Goal: Use online tool/utility: Utilize a website feature to perform a specific function

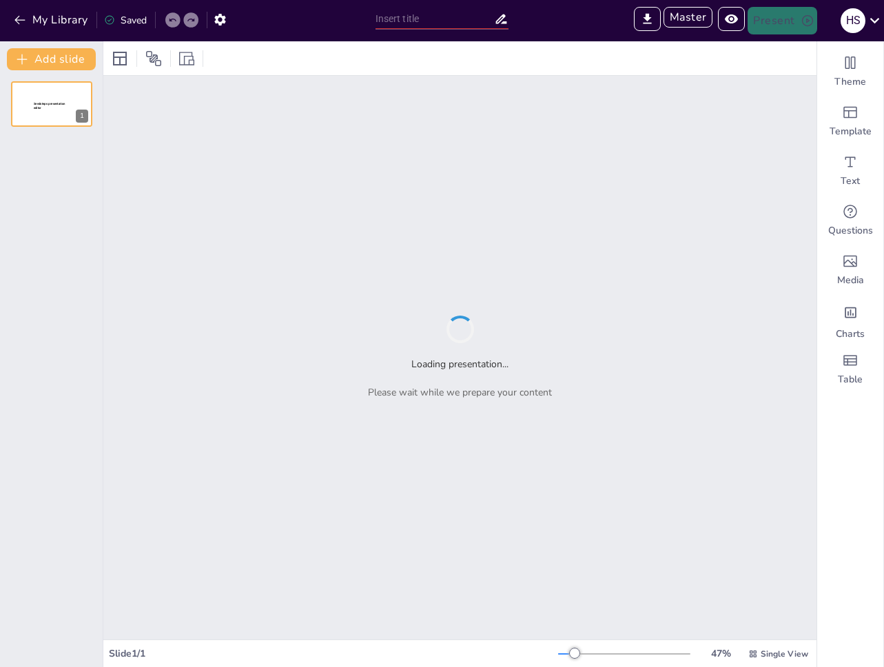
type input "Sendsteps presentation"
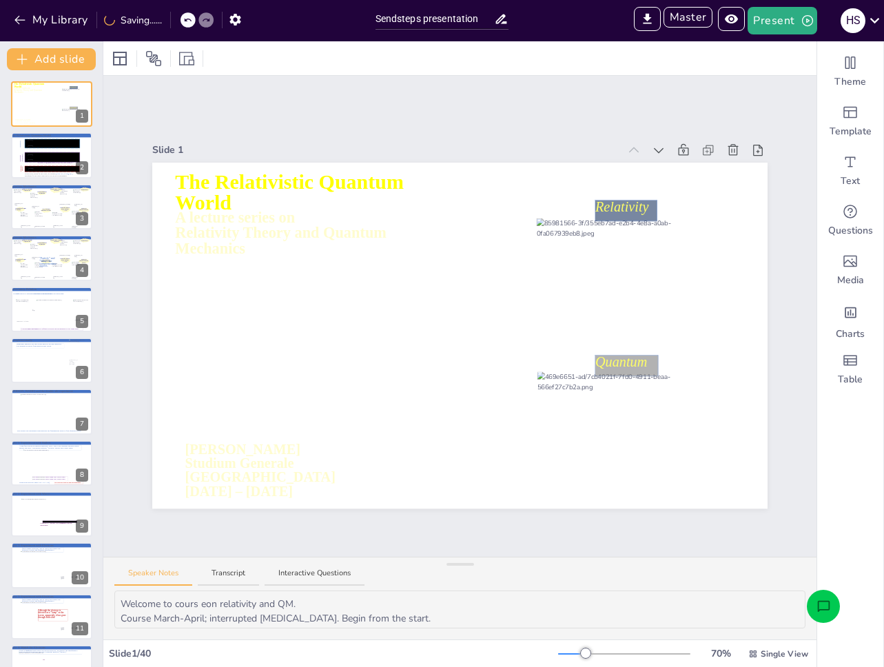
click at [817, 609] on icon "Open assistant chat" at bounding box center [823, 605] width 12 height 11
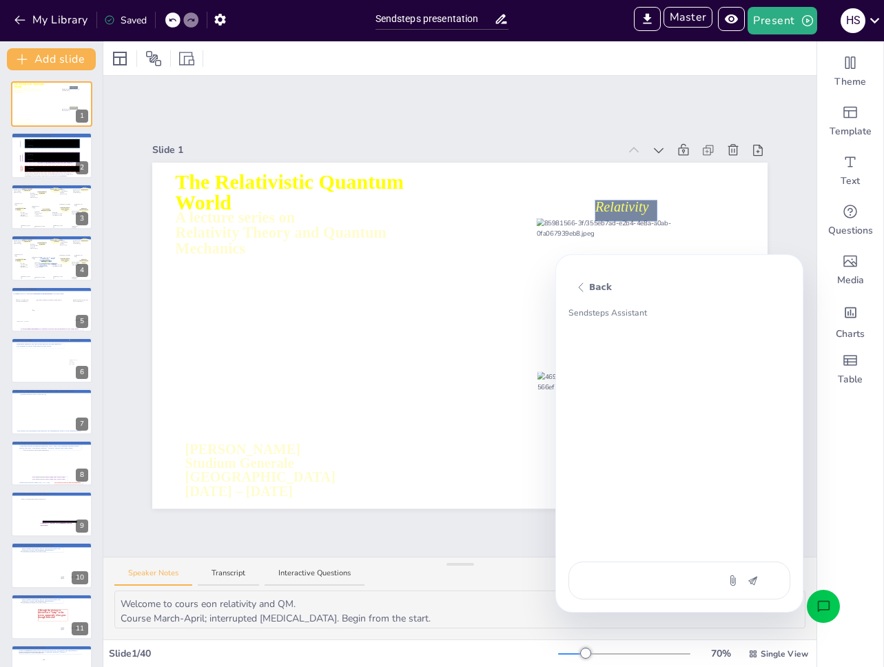
click at [685, 576] on textarea at bounding box center [643, 580] width 116 height 14
paste textarea "voeg een quiz vraag toe op basis van deze presentatie"
type textarea "voeg een quiz vraag toe op basis van deze presentatie"
type textarea "x"
type textarea "voeg een quiz vraag toe op basis van deze presentatie"
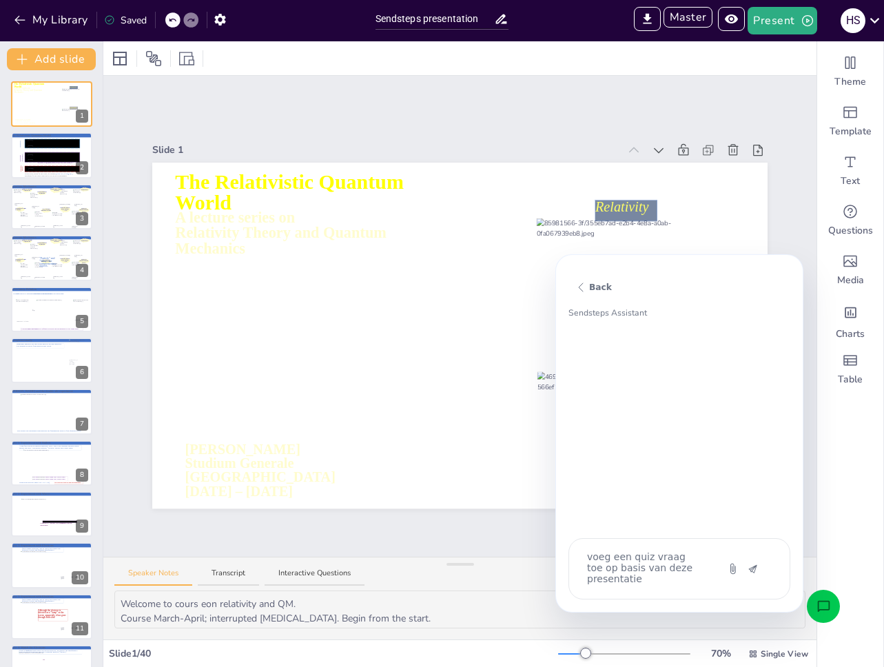
click at [756, 567] on icon "button" at bounding box center [753, 569] width 8 height 8
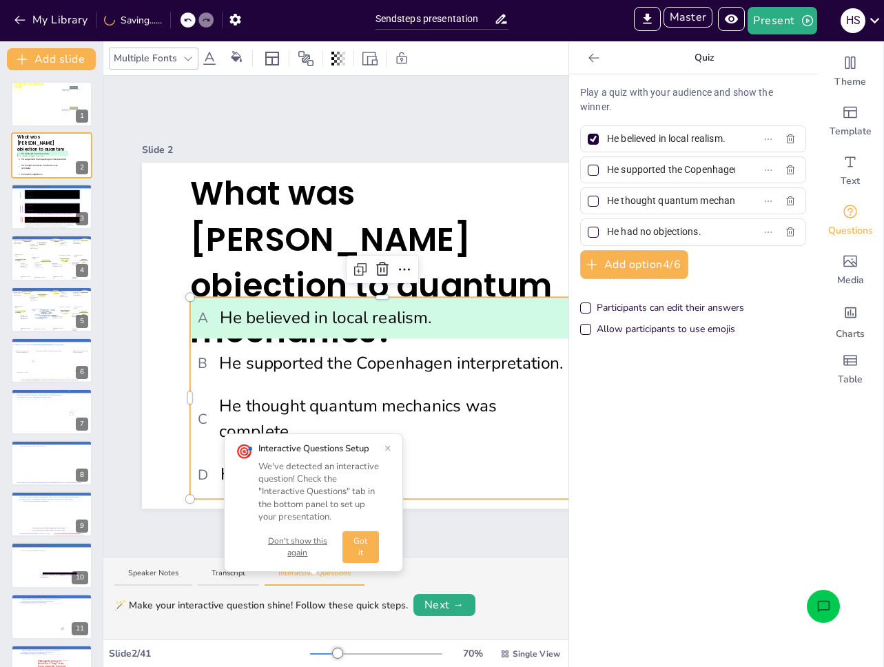
click at [303, 539] on button "Don't show this again" at bounding box center [297, 546] width 79 height 23
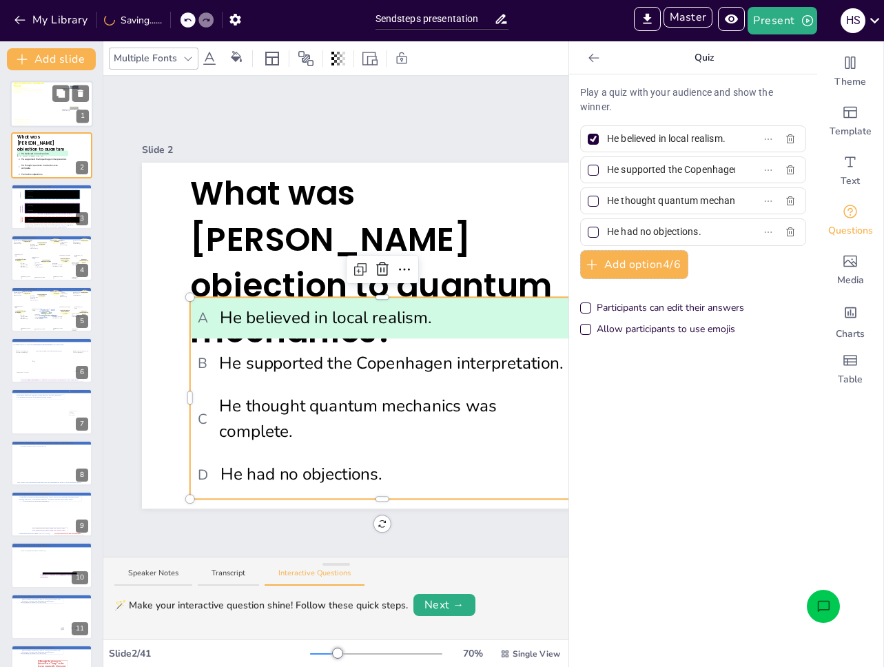
click at [28, 117] on div at bounding box center [51, 104] width 83 height 57
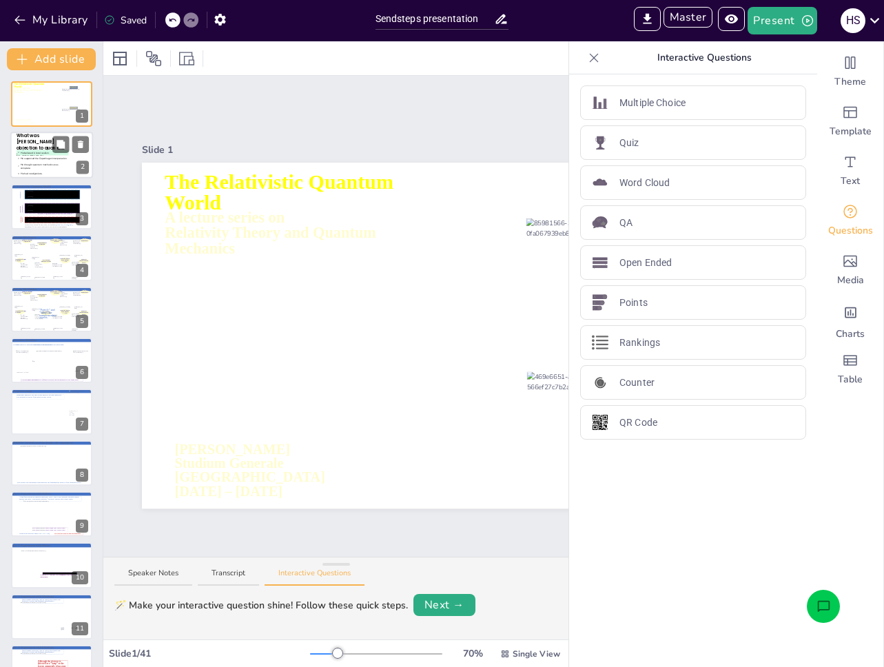
click at [39, 156] on li "B He supported the Copenhagen interpretation." at bounding box center [43, 159] width 52 height 6
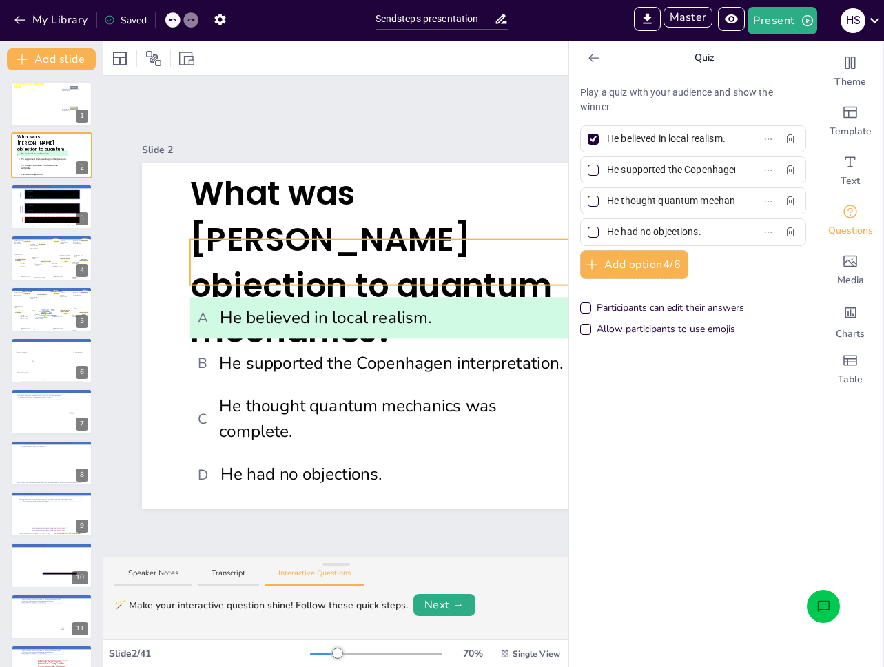
click at [370, 242] on span "What was [PERSON_NAME] objection to quantum mechanics?" at bounding box center [371, 262] width 363 height 183
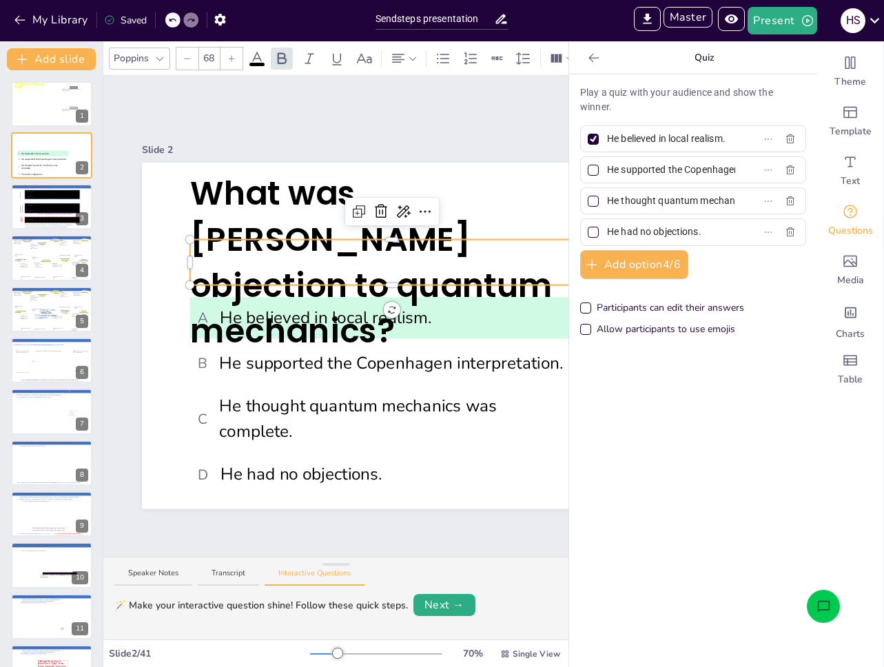
type input "--"
click at [392, 231] on span "What was [PERSON_NAME] objection to quantum mechanics?" at bounding box center [375, 262] width 371 height 183
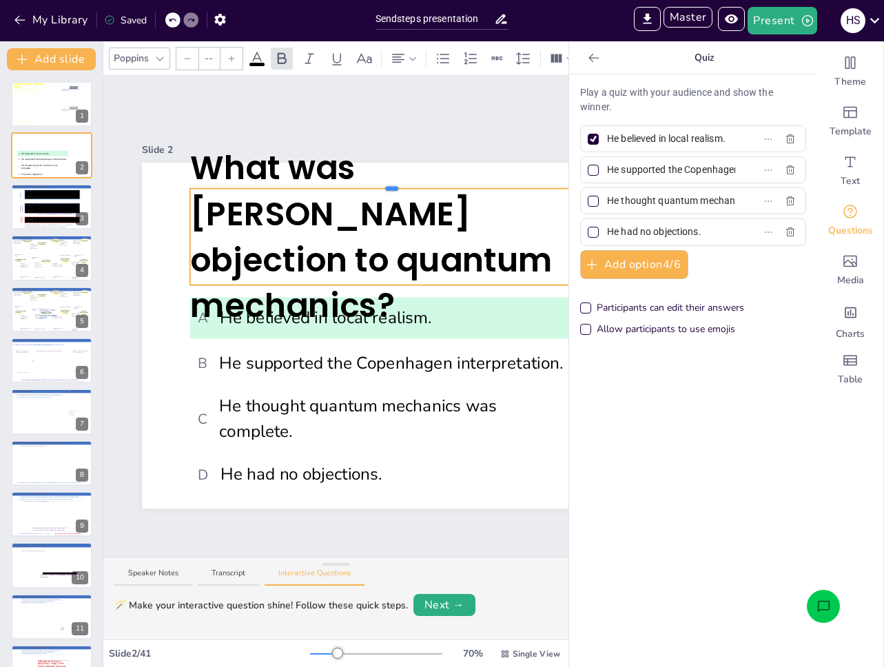
drag, startPoint x: 393, startPoint y: 231, endPoint x: 404, endPoint y: 180, distance: 52.1
click at [404, 180] on div "A He believed in local realism. B He supported the Copenhagen interpretation. C…" at bounding box center [449, 336] width 615 height 346
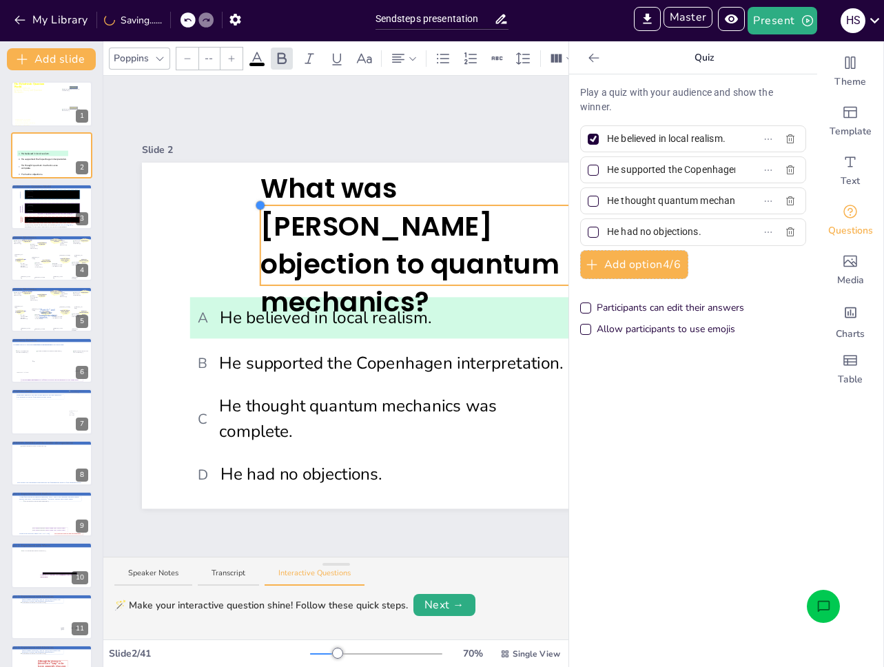
drag, startPoint x: 189, startPoint y: 182, endPoint x: 395, endPoint y: 241, distance: 214.3
click at [293, 229] on div "A He believed in local realism. B He supported the Copenhagen interpretation. C…" at bounding box center [449, 336] width 615 height 346
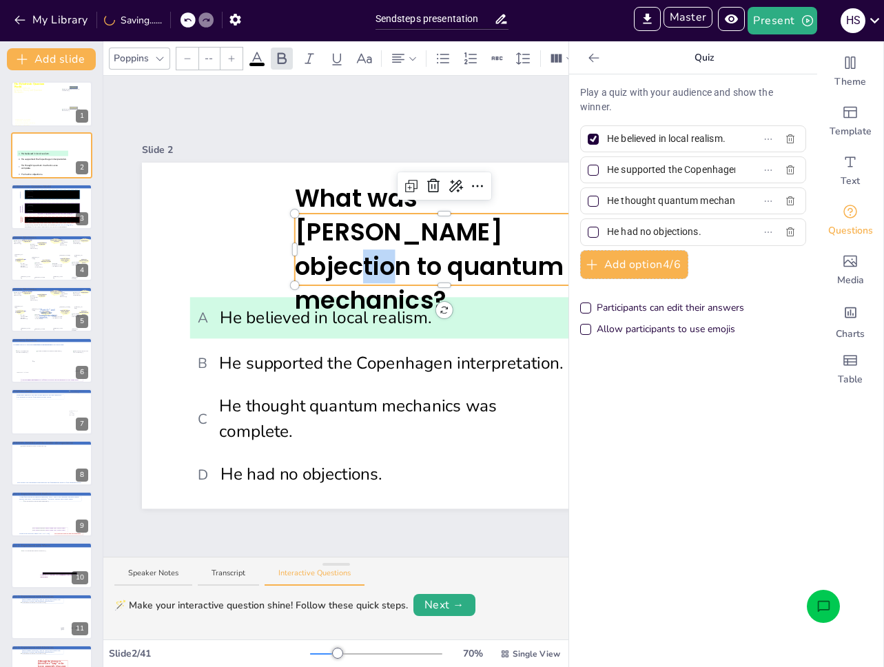
drag, startPoint x: 422, startPoint y: 246, endPoint x: 390, endPoint y: 243, distance: 31.8
click at [390, 243] on span "What was [PERSON_NAME] objection to quantum mechanics?" at bounding box center [432, 249] width 274 height 136
click at [230, 235] on div at bounding box center [449, 336] width 615 height 346
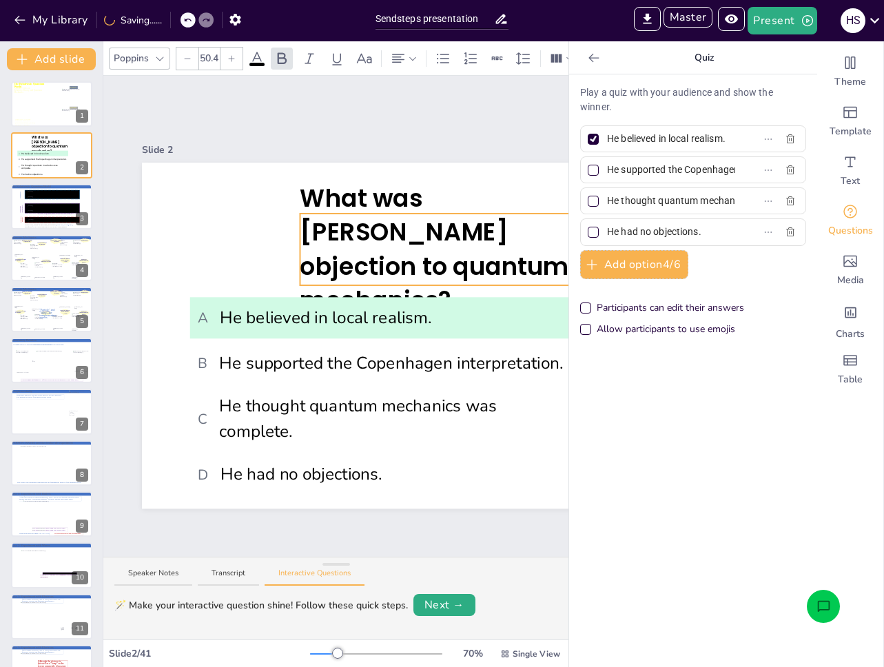
type input "--"
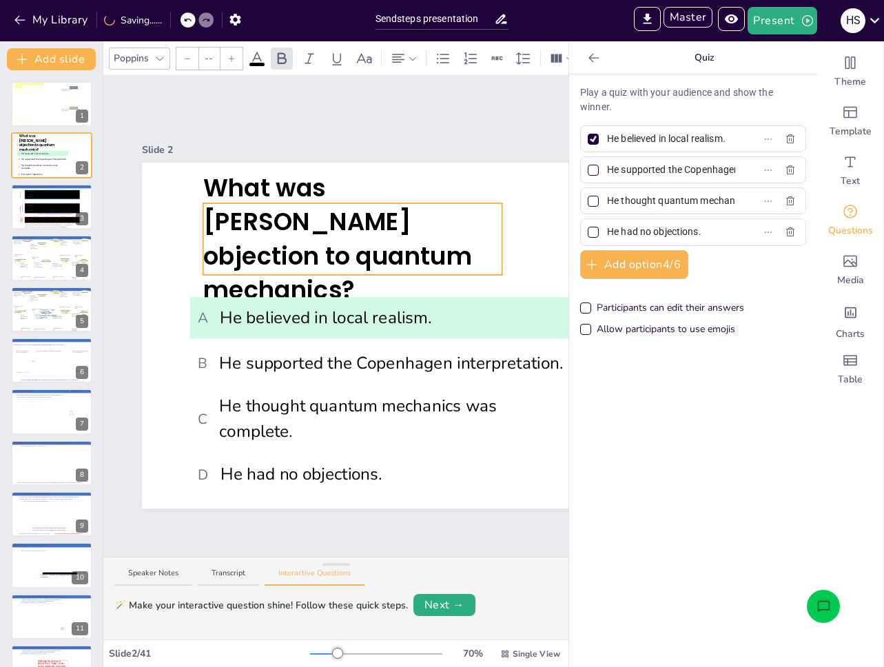
drag, startPoint x: 364, startPoint y: 278, endPoint x: 273, endPoint y: 267, distance: 92.2
click at [273, 267] on span "What was [PERSON_NAME] objection to quantum mechanics?" at bounding box center [337, 239] width 269 height 136
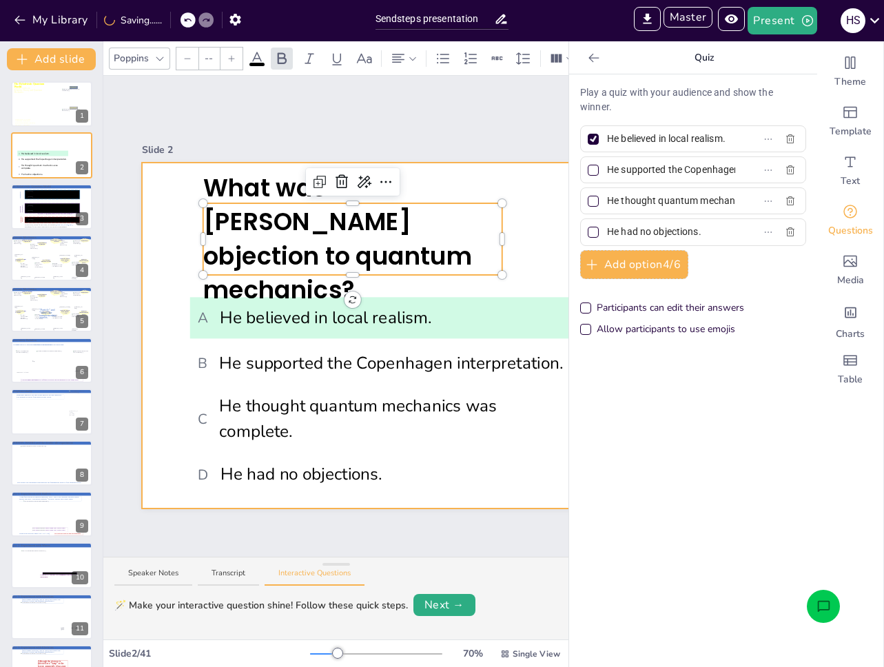
click at [178, 376] on div at bounding box center [449, 336] width 615 height 346
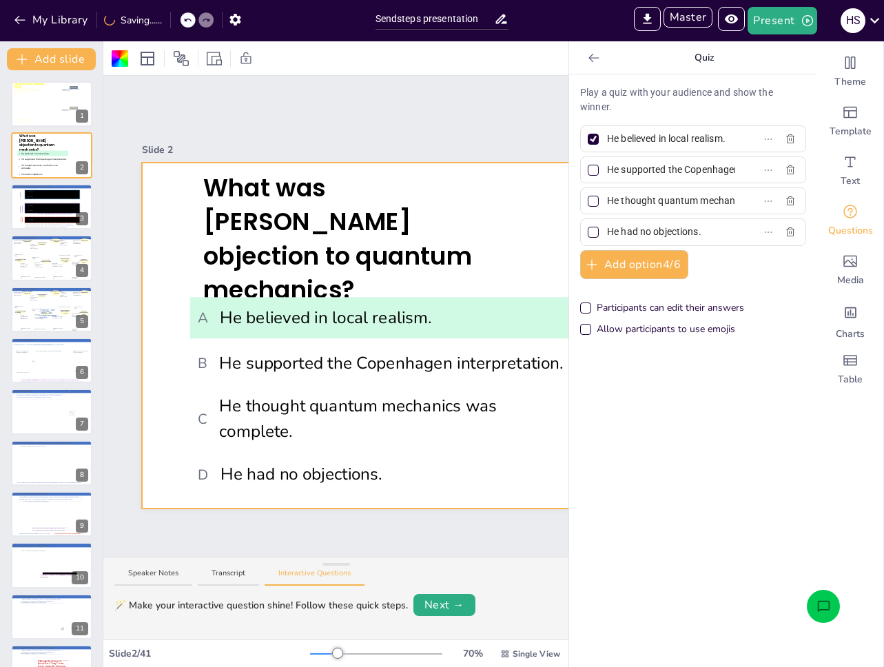
click at [167, 207] on div at bounding box center [449, 336] width 615 height 346
click at [33, 207] on icon at bounding box center [52, 208] width 56 height 10
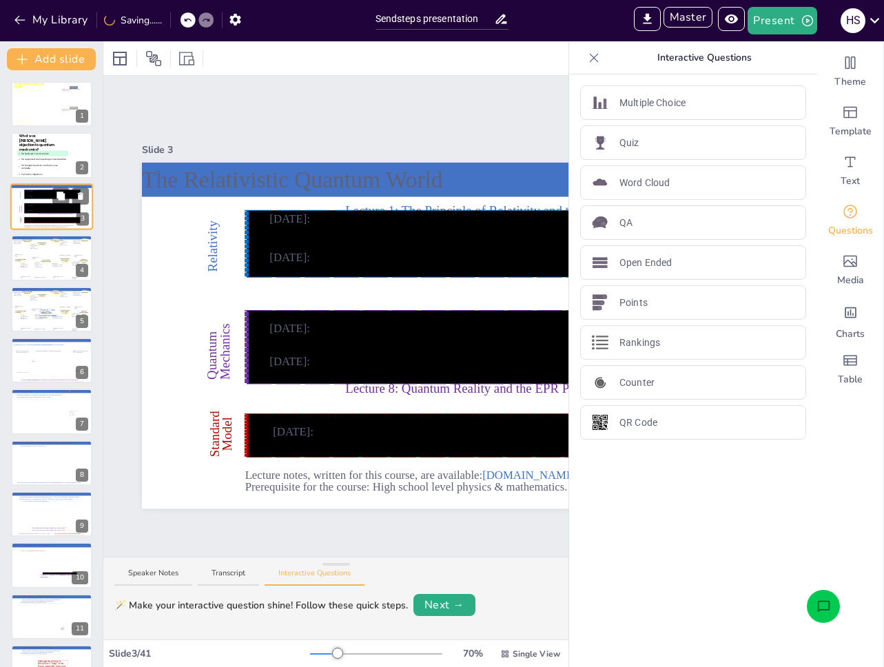
click at [43, 165] on span "C He thought quantum mechanics was complete." at bounding box center [43, 166] width 49 height 7
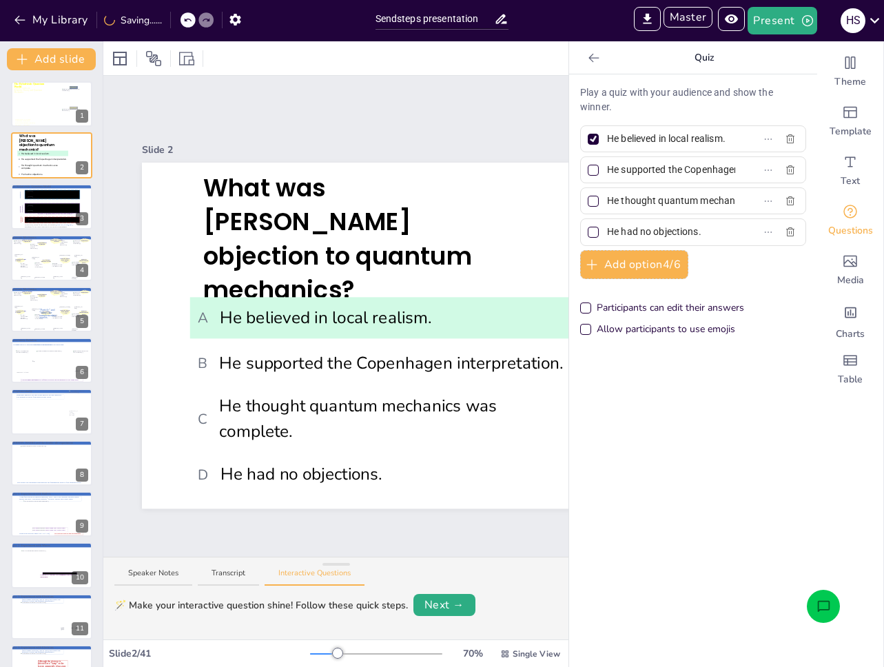
click at [192, 245] on div at bounding box center [449, 336] width 615 height 346
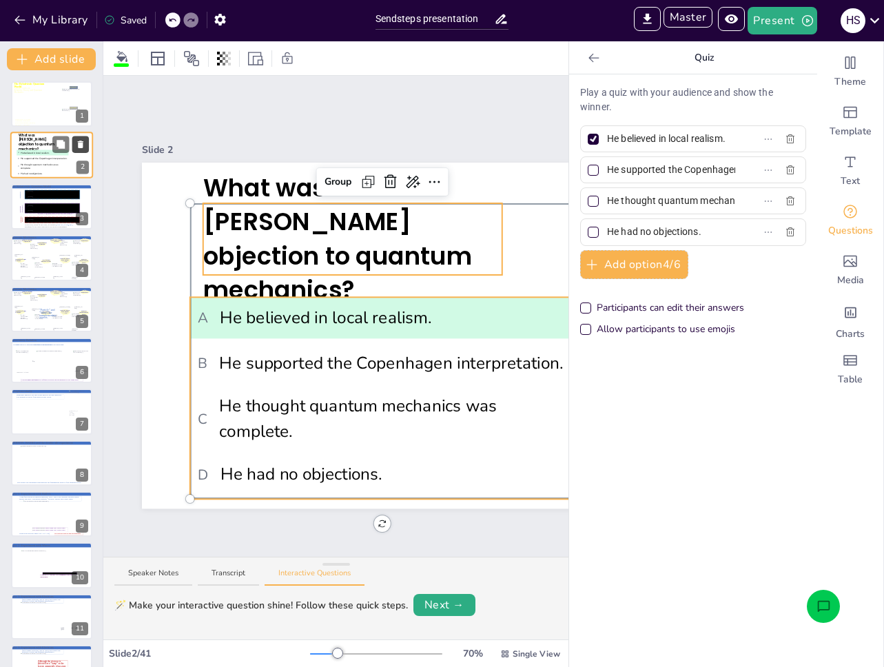
click at [84, 146] on icon at bounding box center [81, 145] width 10 height 10
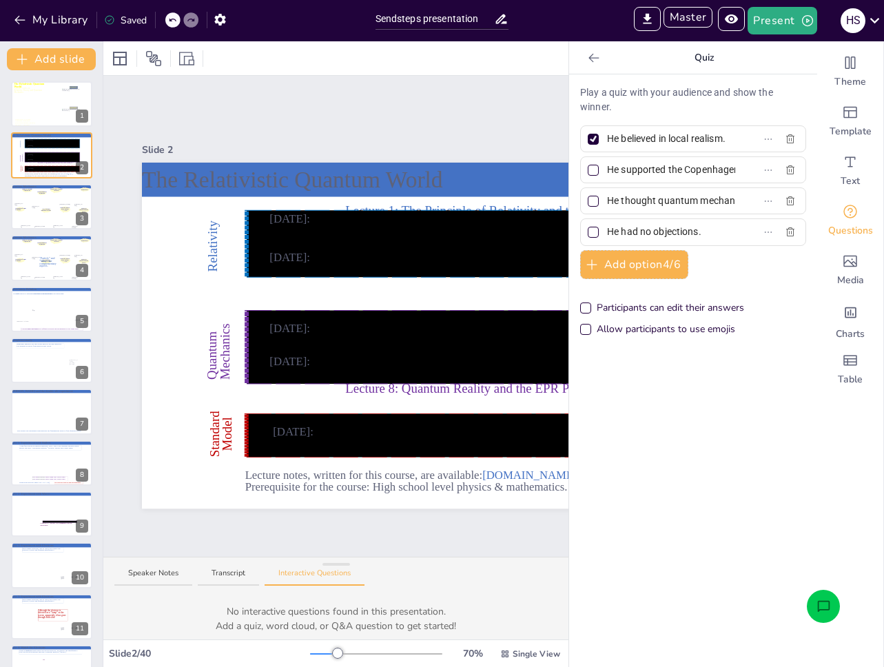
click at [175, 94] on div "Slide 1 A lecture series on Relativity Theory and Quantum Mechanics The Relativ…" at bounding box center [449, 316] width 692 height 481
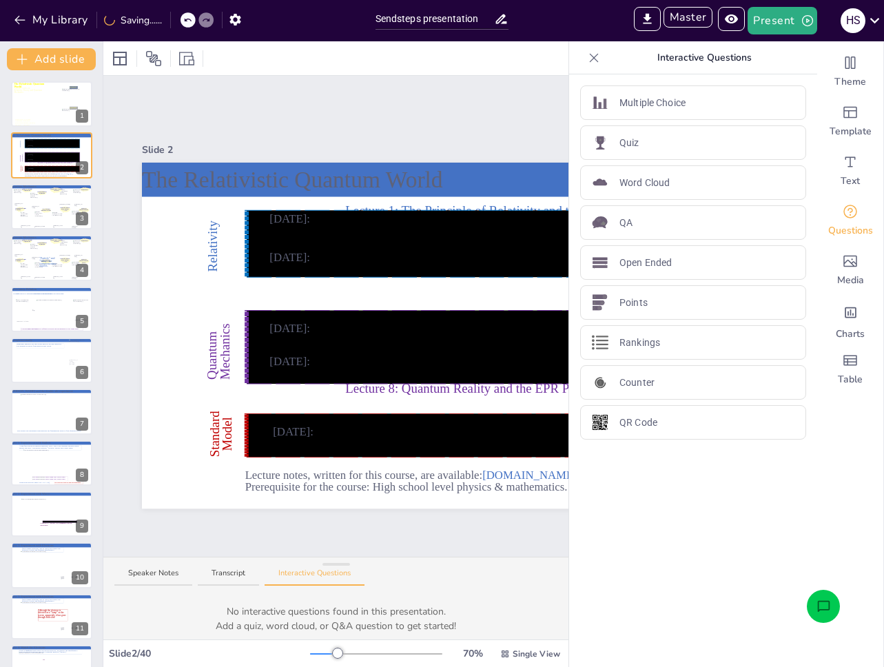
scroll to position [1469, 0]
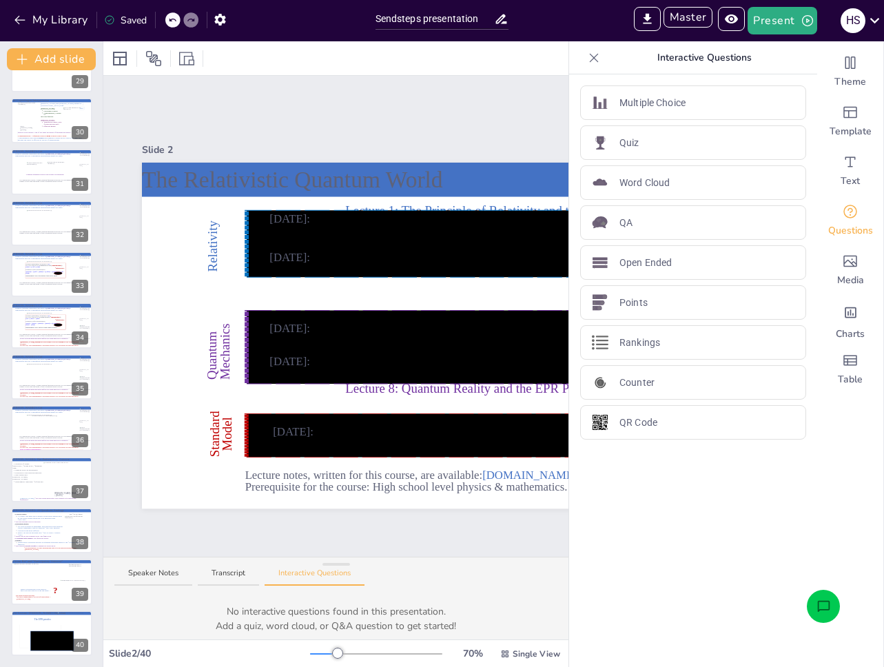
click at [824, 611] on icon "Open assistant chat" at bounding box center [823, 606] width 14 height 14
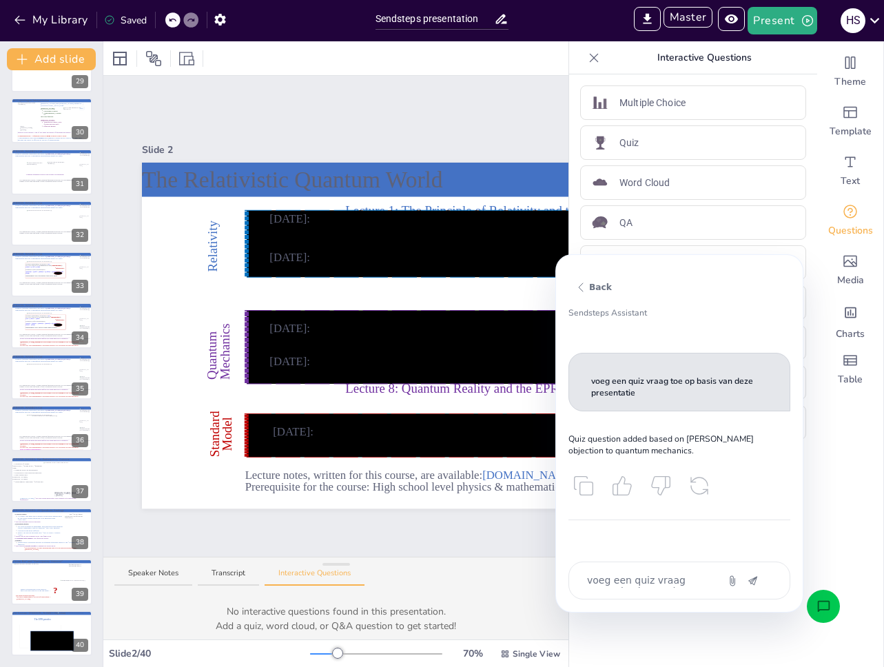
click at [736, 581] on icon "Attach" at bounding box center [732, 579] width 11 height 11
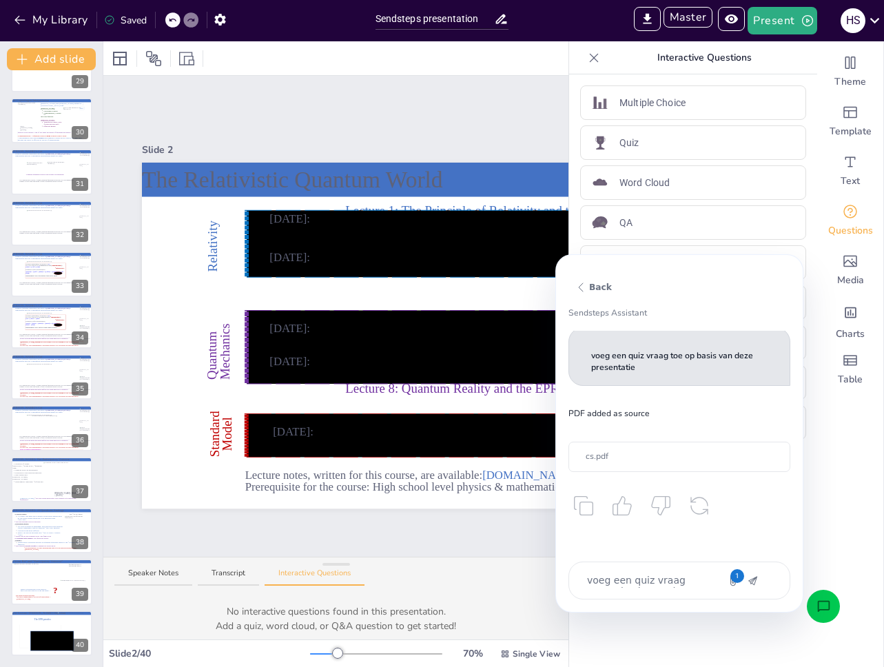
click at [659, 582] on textarea "voeg een quiz vraag toe op basis van deze presentatie" at bounding box center [643, 580] width 116 height 14
paste textarea "ik heb de chat meer geheugen gegeven en"
type textarea "x"
type textarea "ik heb de chat meer geheugen gegeven en"
click at [618, 366] on p "voeg een quiz vraag toe op basis van deze presentatie" at bounding box center [679, 362] width 176 height 24
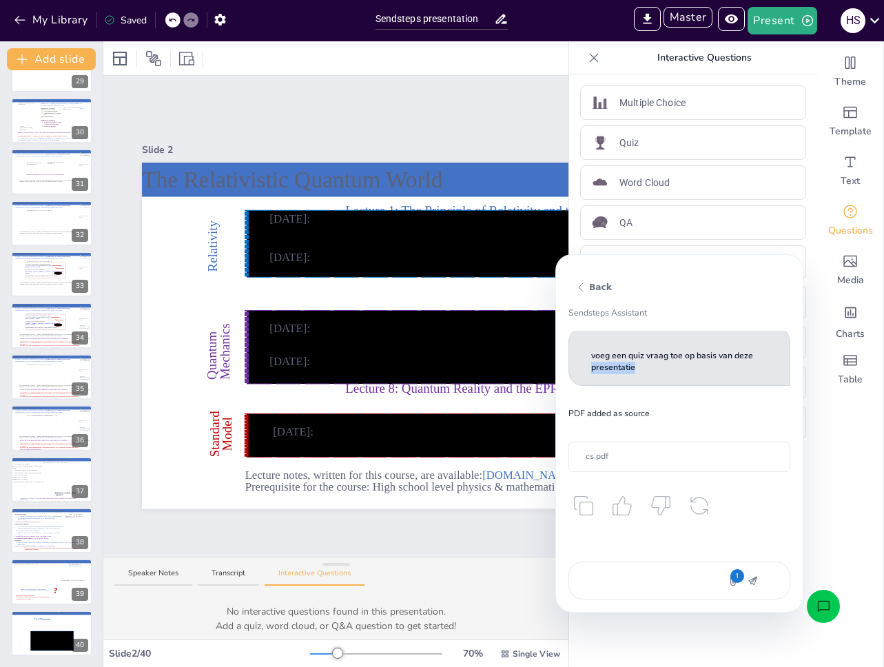
click at [618, 366] on p "voeg een quiz vraag toe op basis van deze presentatie" at bounding box center [679, 362] width 176 height 24
copy p "voeg een quiz vraag toe op basis van deze presentatie"
click at [612, 590] on div at bounding box center [679, 580] width 222 height 38
click at [616, 584] on textarea at bounding box center [643, 580] width 116 height 14
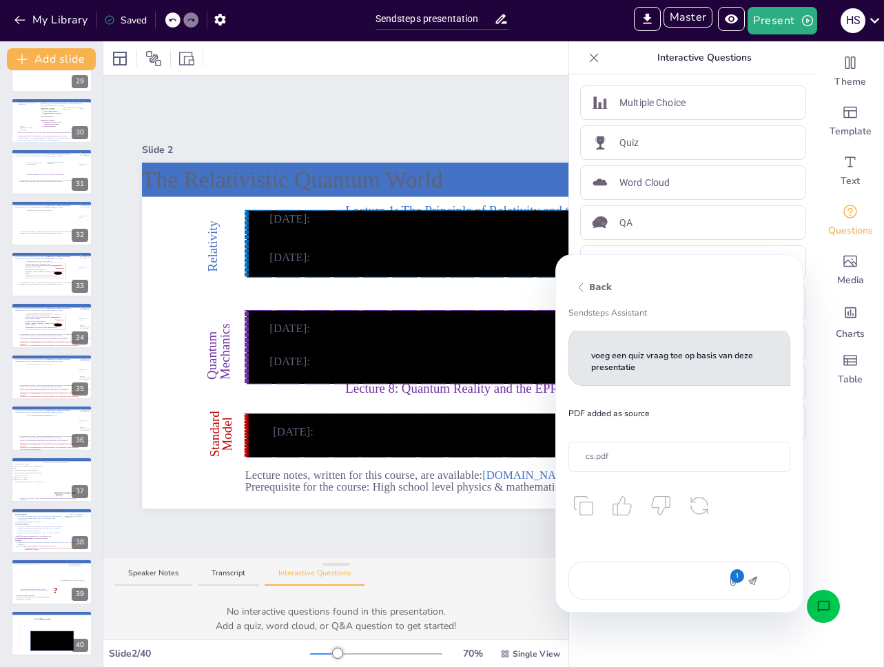
paste textarea "voeg een quiz vraag toe op basis van deze presentatie"
type textarea "x"
type textarea "voeg een quiz vraag toe op basis van deze presentatie"
type textarea "x"
type textarea "voeg een quiz vraag toe op basis van deze presentatie"
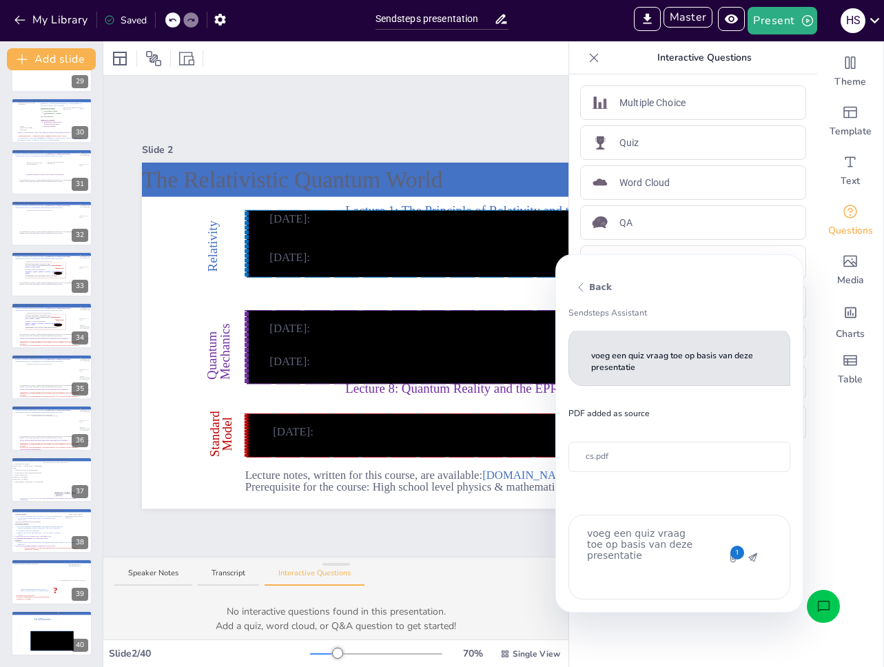
type textarea "x"
type textarea "voeg een quiz vraag toe op basis van deze presentatie"
type textarea "x"
type textarea "voeg een quiz vraag toe op basis van deze presentatie"
type textarea "x"
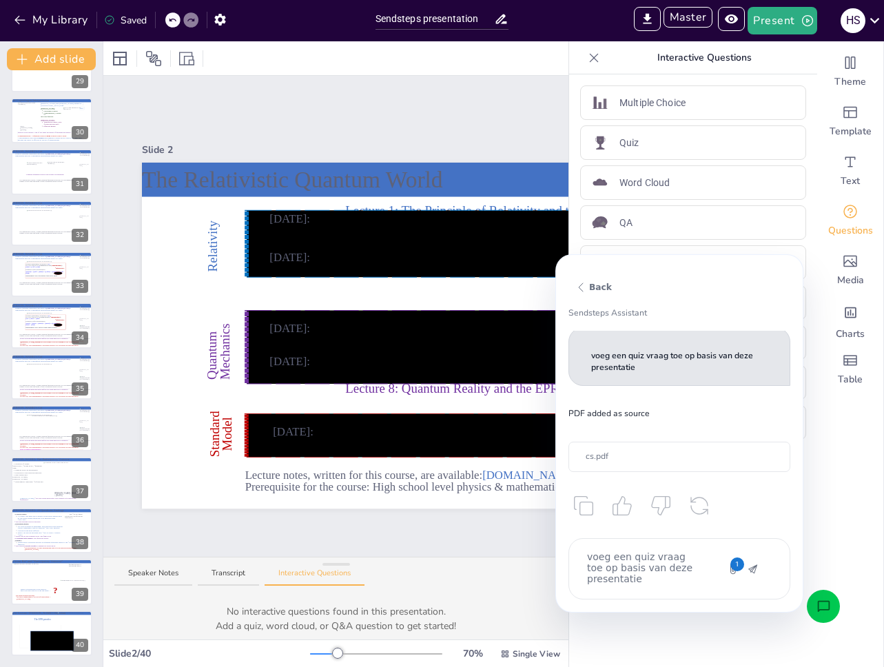
type textarea "voeg een quiz vraag toe op basis van deze presentatie a"
type textarea "x"
type textarea "voeg een quiz vraag toe op basis van deze presentatie aa"
type textarea "x"
type textarea "voeg een quiz vraag toe op basis van deze presentatie aan"
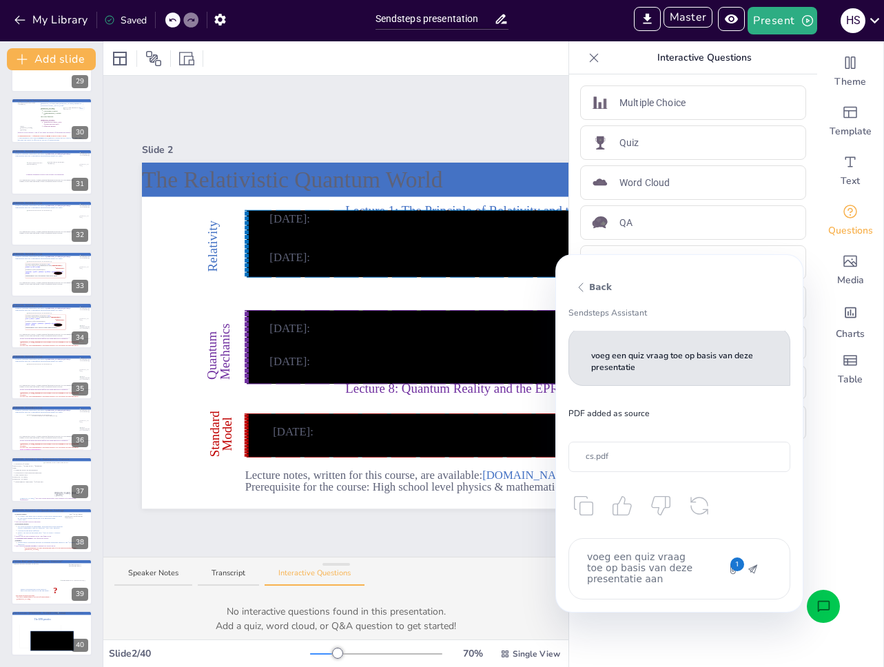
type textarea "x"
type textarea "voeg een quiz vraag toe op basis van deze presentatie aan"
type textarea "x"
type textarea "voeg een quiz vraag toe op basis van deze presentatie aan d"
type textarea "x"
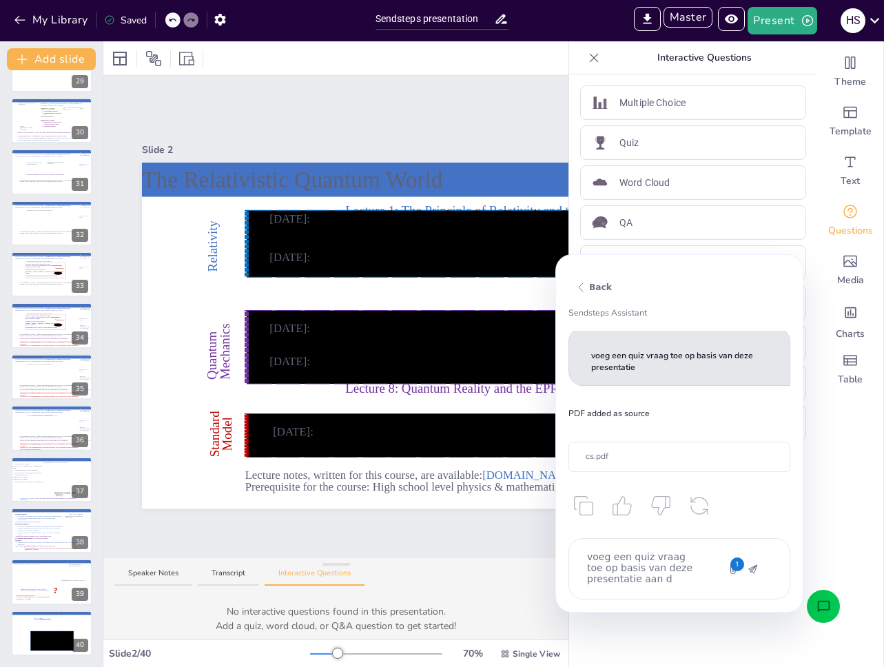
type textarea "voeg een quiz vraag toe op basis van deze presentatie aan de"
type textarea "x"
type textarea "voeg een quiz vraag toe op basis van deze presentatie aan de"
type textarea "x"
type textarea "voeg een quiz vraag toe op basis van deze presentatie aan"
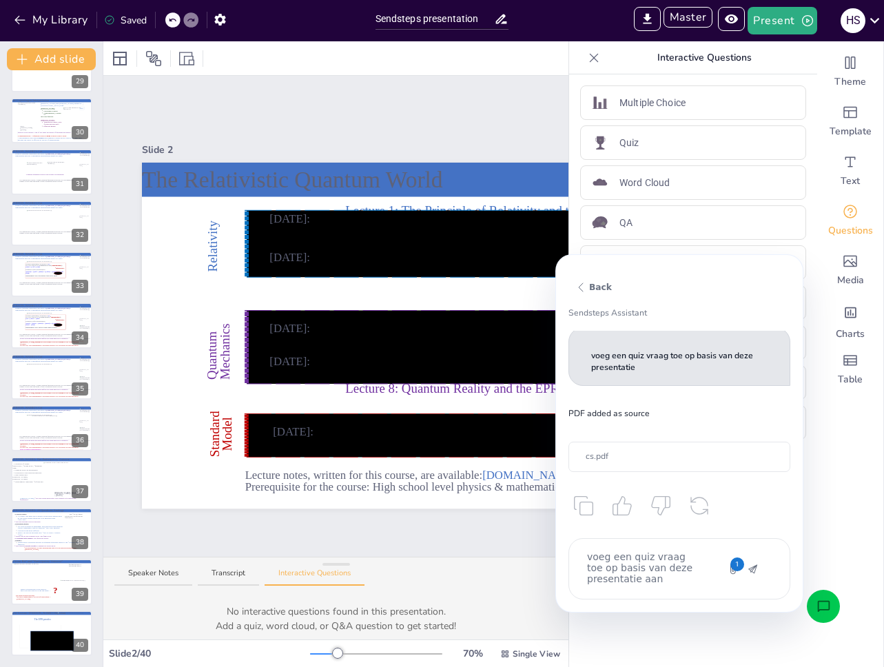
type textarea "x"
type textarea "voeg een quiz vraag toe op basis van deze presentatie aan"
type textarea "x"
type textarea "voeg een quiz vraag toe op basis van deze presentatie aa"
type textarea "x"
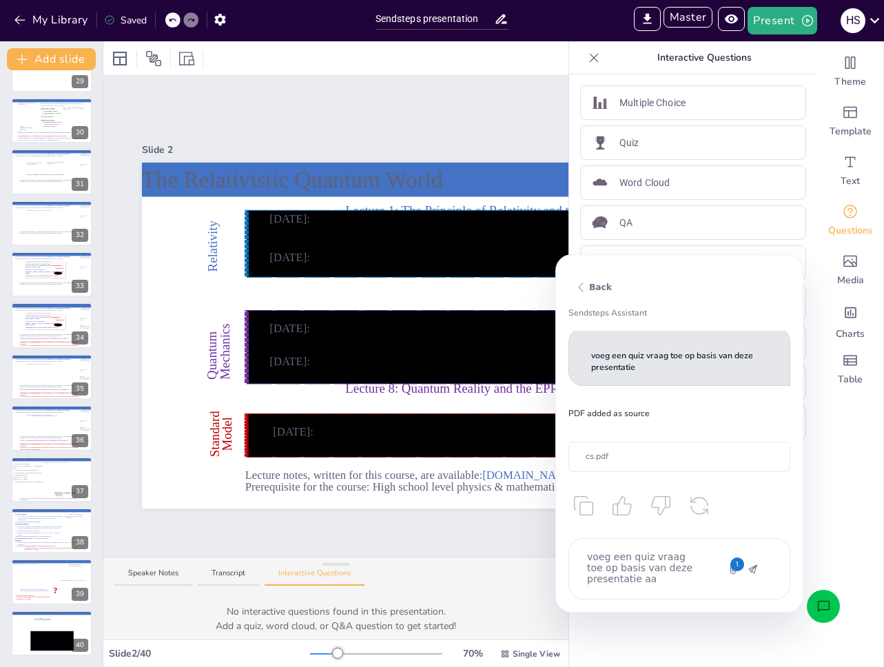
type textarea "voeg een quiz vraag toe op basis van deze presentatie"
type textarea "x"
type textarea "voeg een quiz vraag toe op basis van deze presentatie a"
type textarea "x"
type textarea "voeg een quiz vraag toe op basis van deze presentatie aan"
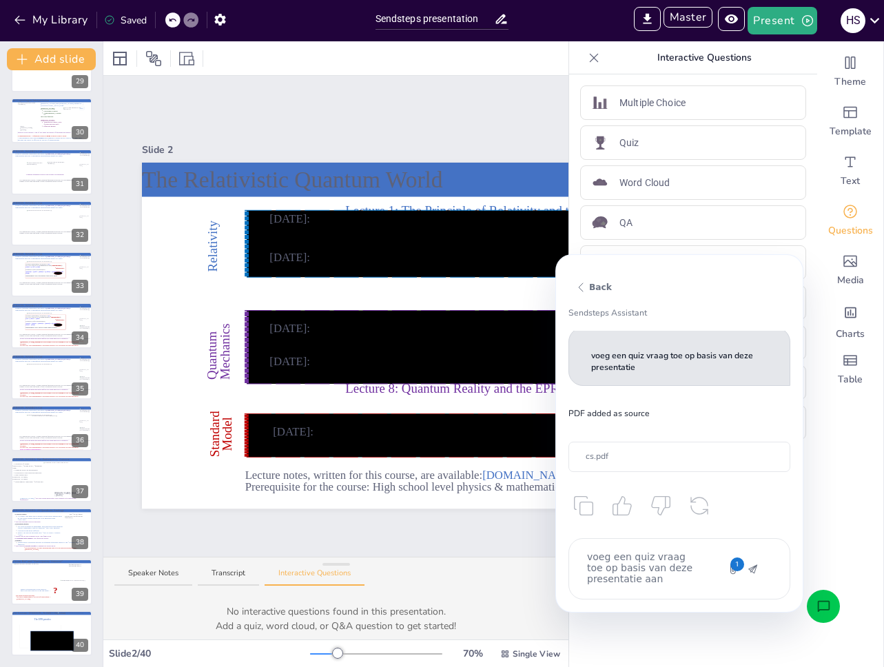
type textarea "x"
type textarea "voeg een quiz vraag toe op basis van deze presentatie aan d"
type textarea "x"
type textarea "voeg een quiz vraag toe op basis van deze presentatie aan de"
type textarea "x"
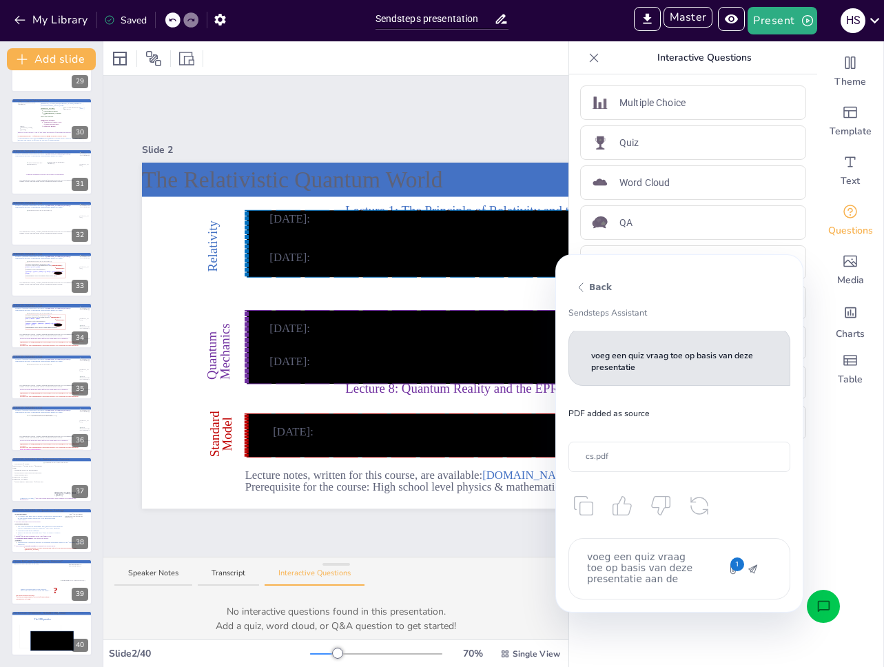
type textarea "voeg een quiz vraag toe op basis van deze presentatie aan de"
type textarea "x"
type textarea "voeg een quiz vraag toe op basis van deze presentatie aan de la"
type textarea "x"
type textarea "voeg een quiz vraag toe op basis van deze presentatie aan de laa"
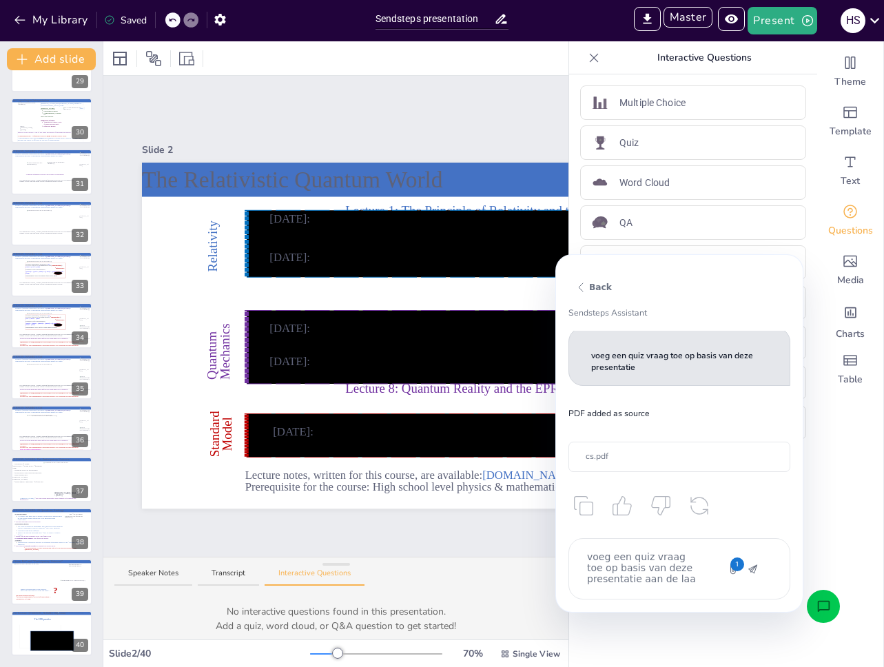
type textarea "x"
type textarea "voeg een quiz vraag toe op basis van deze presentatie aan de laat"
type textarea "x"
type textarea "voeg een quiz vraag toe op basis van deze presentatie aan de laatst"
type textarea "x"
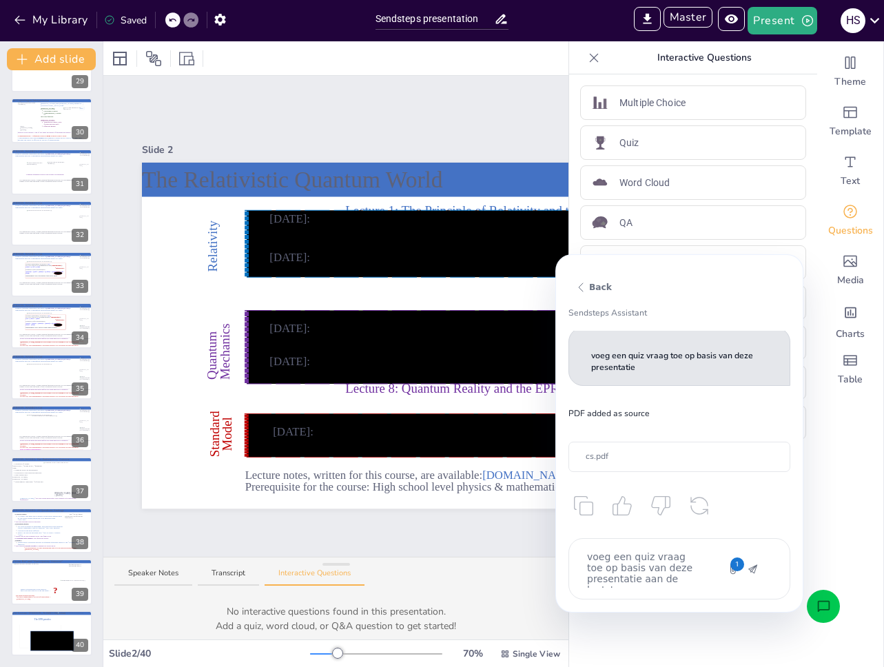
type textarea "voeg een quiz vraag toe op basis van deze presentatie aan de laatste"
type textarea "x"
type textarea "voeg een quiz vraag toe op basis van deze presentatie aan de laatste"
type textarea "x"
type textarea "voeg een quiz vraag toe op basis van deze presentatie aan de laatste pa"
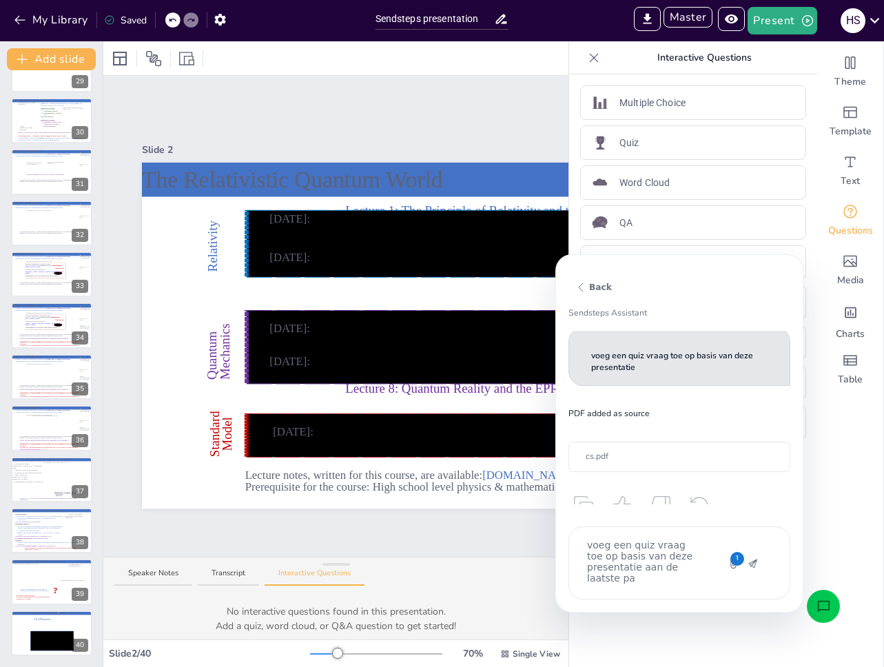
type textarea "x"
type textarea "voeg een quiz vraag toe op basis van deze presentatie aan de laatste pag"
type textarea "x"
type textarea "voeg een quiz vraag toe op basis van deze presentatie aan de laatste pagin"
type textarea "x"
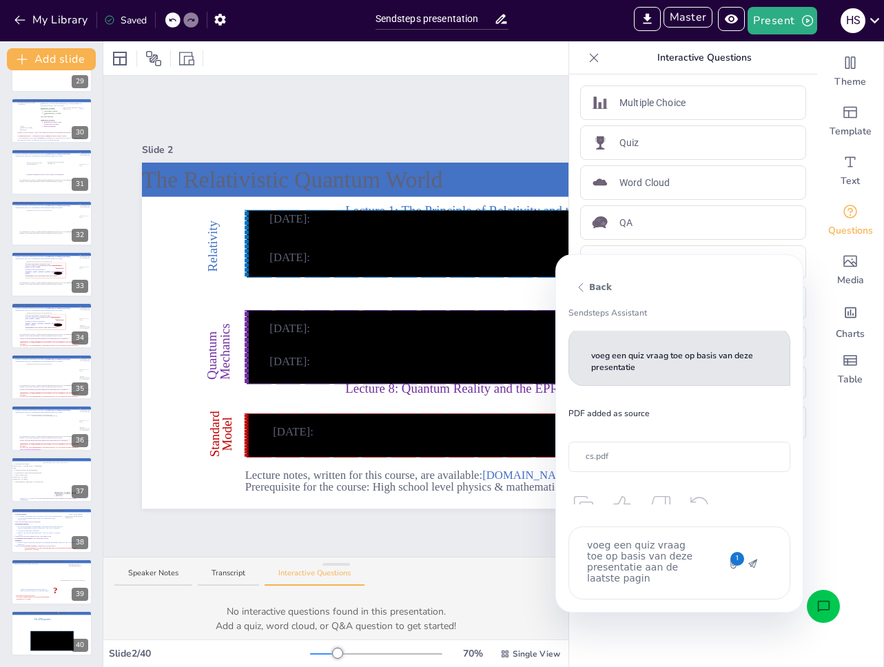
type textarea "voeg een quiz vraag toe op basis van deze presentatie aan de laatste pagina"
type textarea "x"
type textarea "voeg een quiz vraag toe op basis van deze presentatie aan de laatste pagina"
type textarea "x"
type textarea "voeg een quiz vraag toe op basis van deze presentatie aan de laatste pagina v"
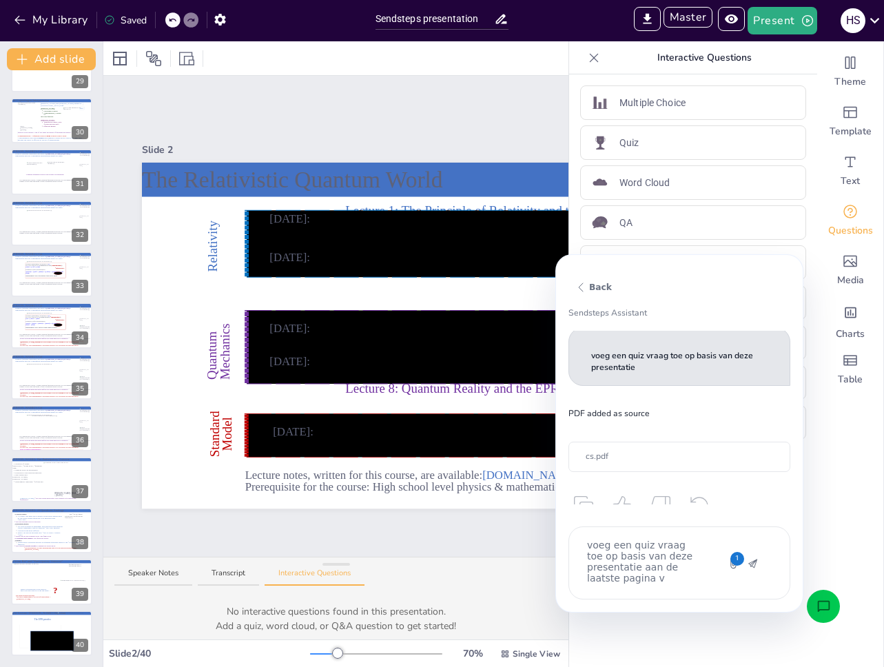
type textarea "x"
type textarea "voeg een quiz vraag toe op basis van deze presentatie aan de laatste pagina"
type textarea "x"
type textarea "voeg een quiz vraag toe op basis van deze presentatie aan de laatste pagina"
type textarea "x"
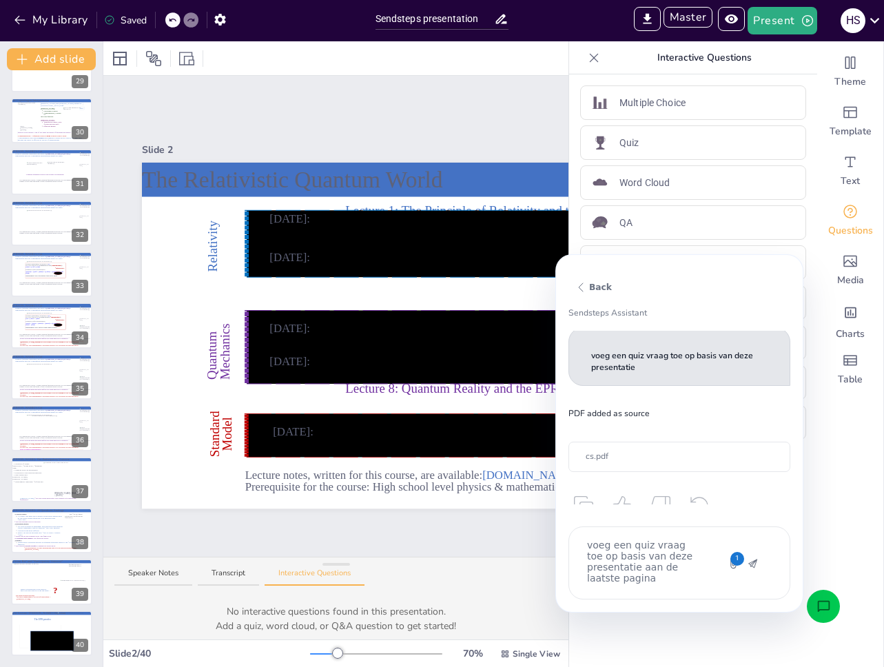
type textarea "voeg een quiz vraag toe op basis van deze presentatie aan de laatste pagina"
type textarea "x"
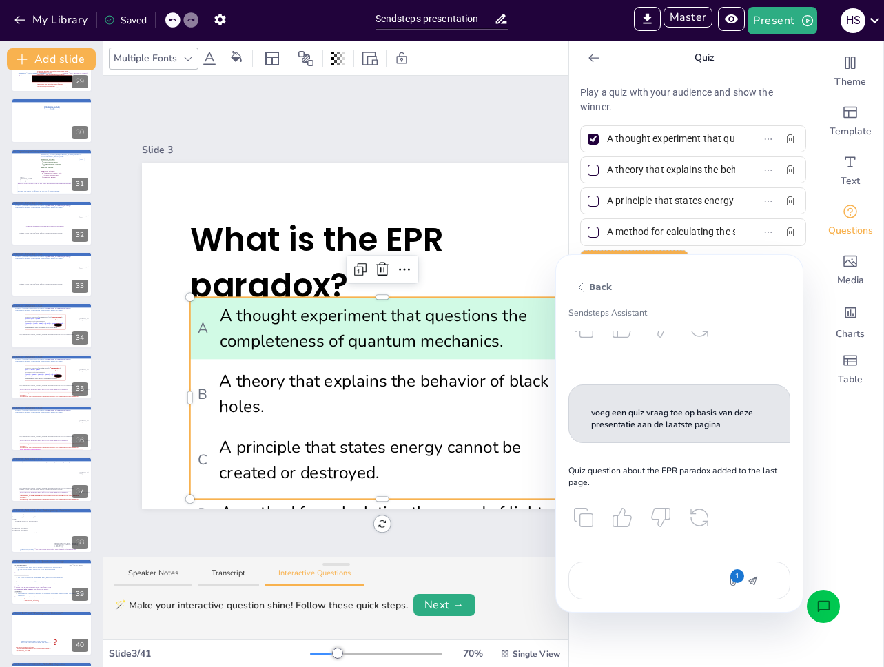
scroll to position [215, 0]
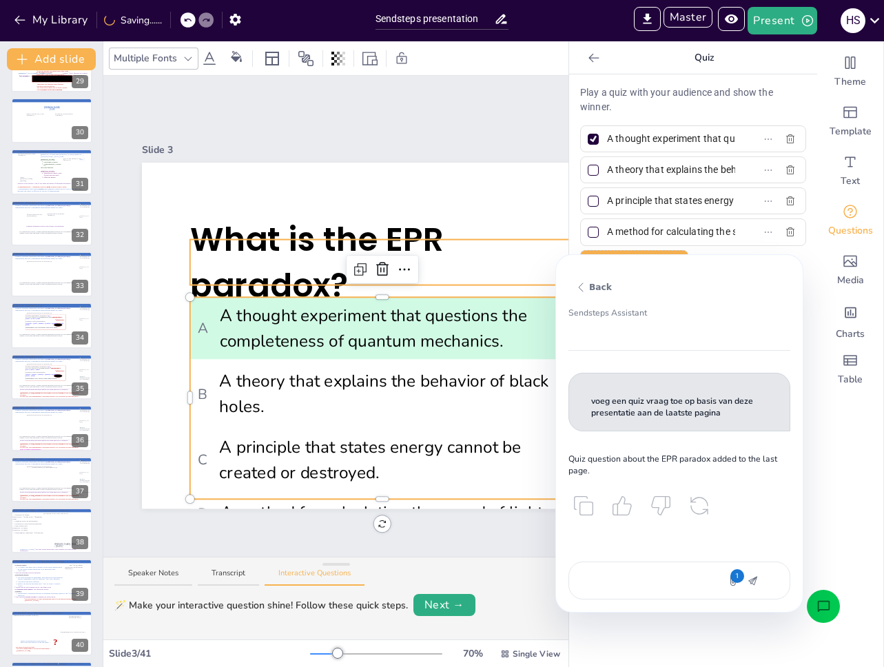
click at [290, 254] on span "What is the EPR paradox?" at bounding box center [317, 262] width 254 height 92
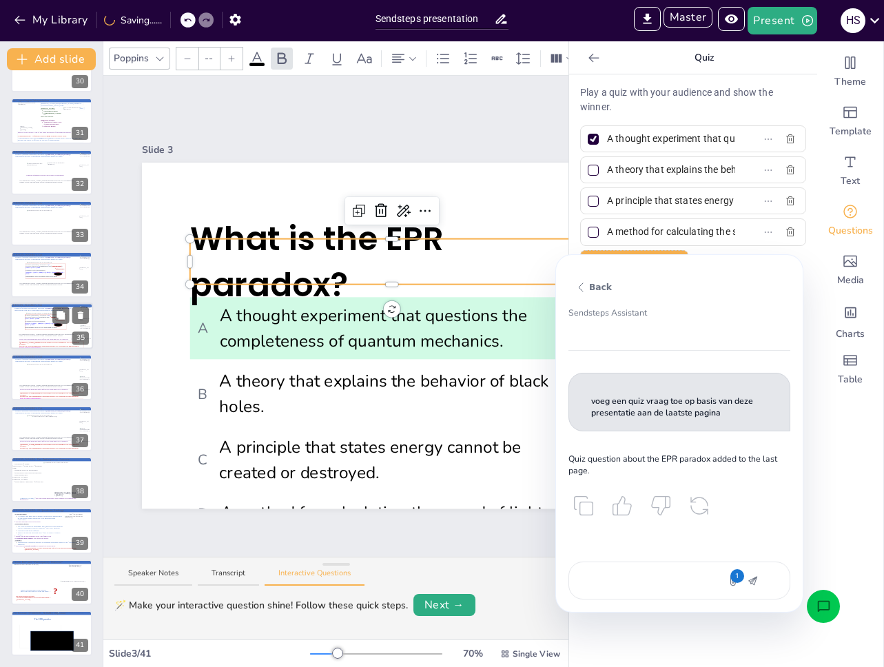
scroll to position [0, 0]
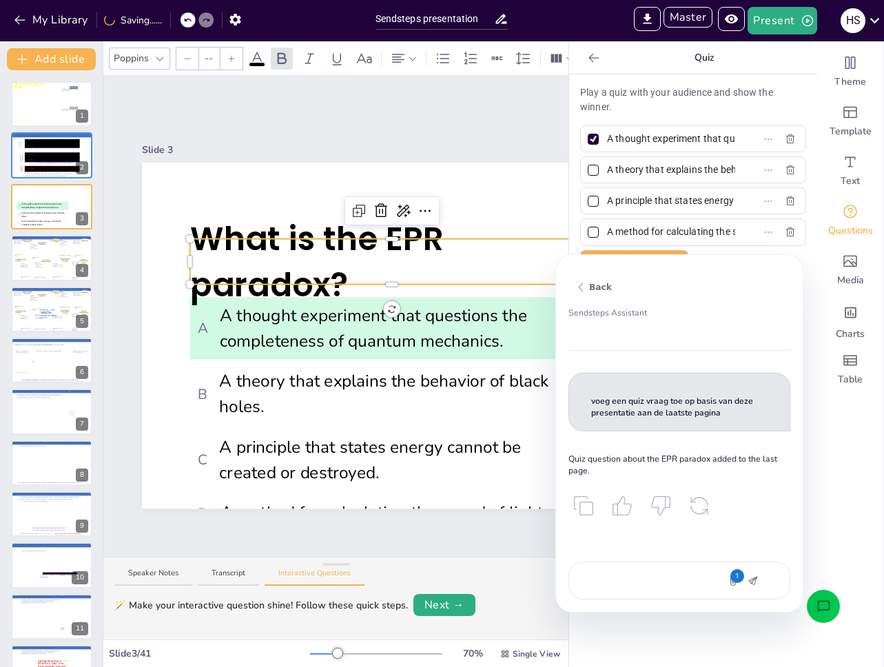
click at [486, 238] on div at bounding box center [392, 241] width 404 height 6
click at [487, 207] on div at bounding box center [449, 336] width 615 height 346
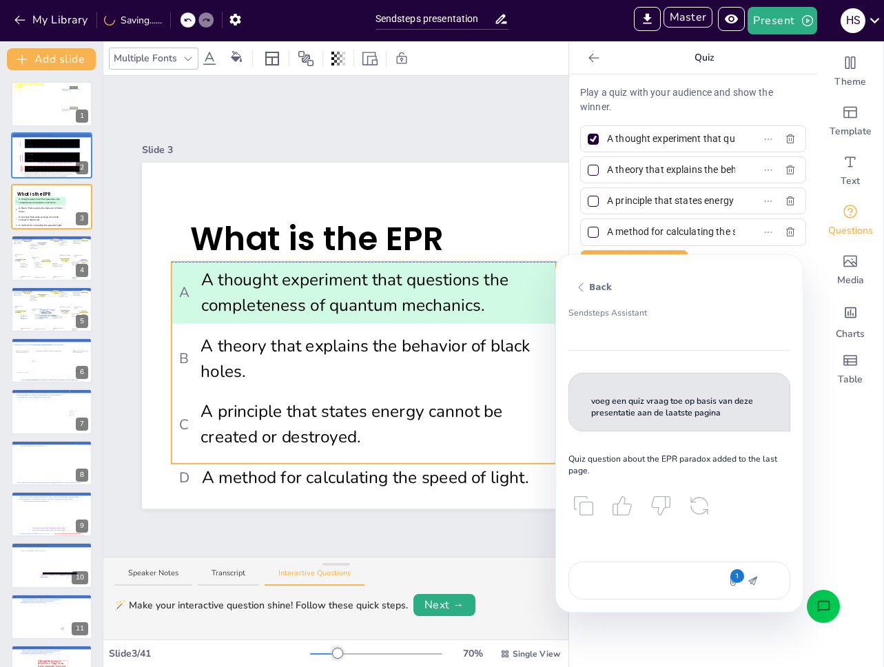
drag, startPoint x: 423, startPoint y: 406, endPoint x: 404, endPoint y: 366, distance: 44.4
click at [404, 366] on span "B A theory that explains the behavior of black holes." at bounding box center [363, 358] width 369 height 50
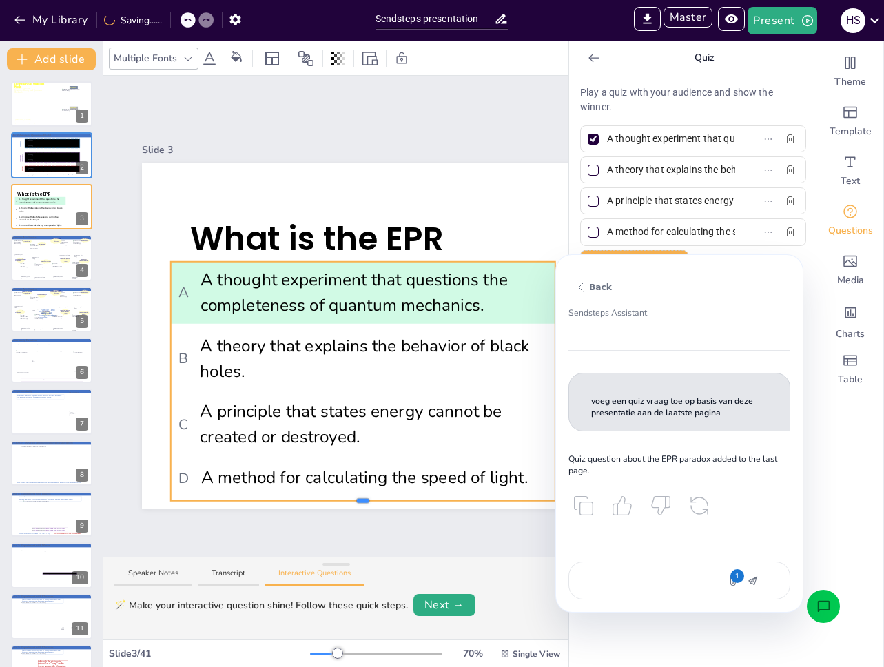
drag, startPoint x: 360, startPoint y: 459, endPoint x: 368, endPoint y: 497, distance: 38.1
click at [368, 497] on div "What is the EPR paradox? A A thought experiment that questions the completeness…" at bounding box center [449, 336] width 615 height 346
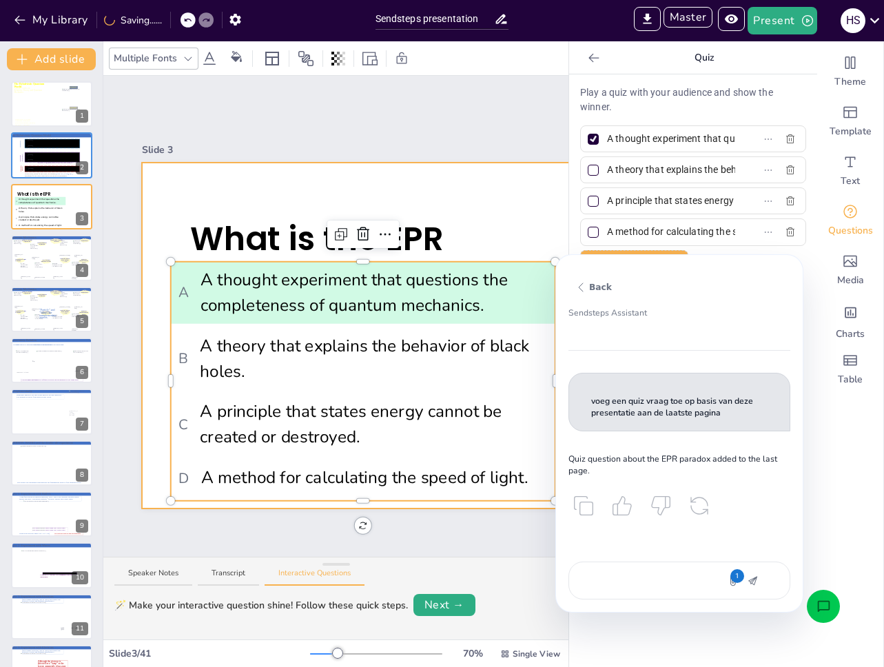
click at [492, 200] on div at bounding box center [449, 336] width 615 height 346
click at [396, 327] on li "B A theory that explains the behavior of black holes." at bounding box center [363, 358] width 384 height 62
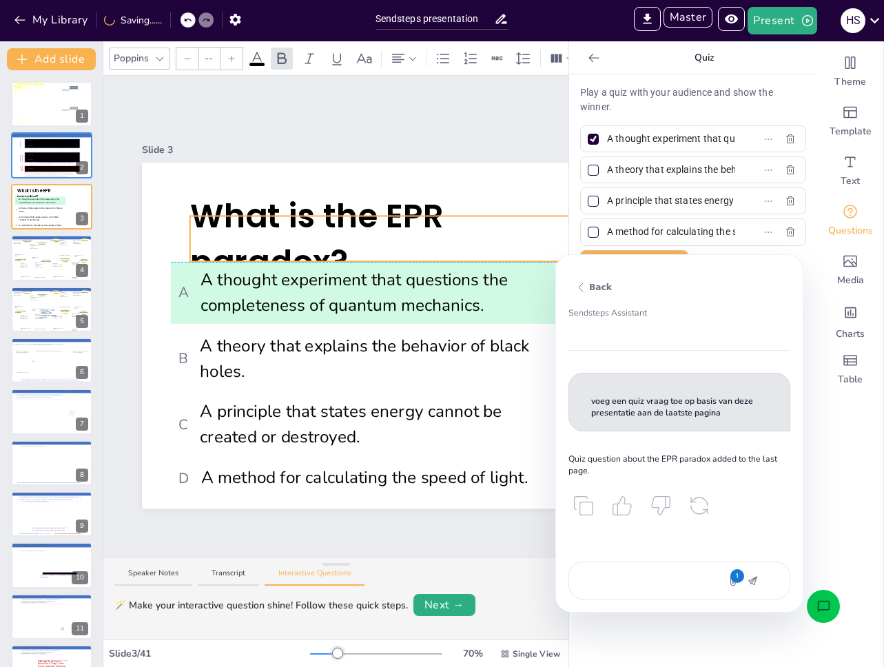
click at [279, 215] on span "What is the EPR paradox?" at bounding box center [317, 239] width 254 height 92
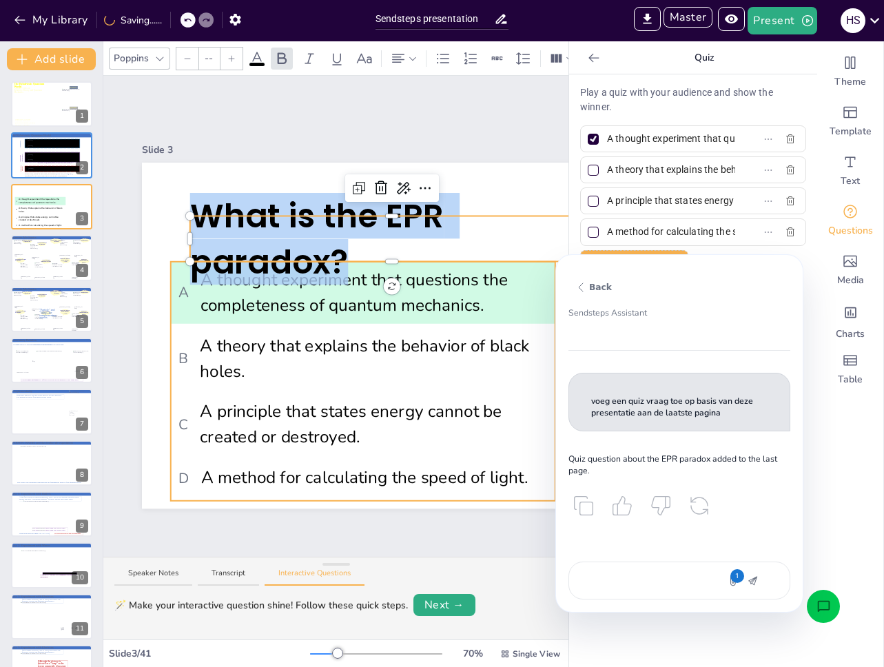
click at [346, 307] on span "A A thought experiment that questions the completeness of quantum mechanics." at bounding box center [362, 292] width 369 height 50
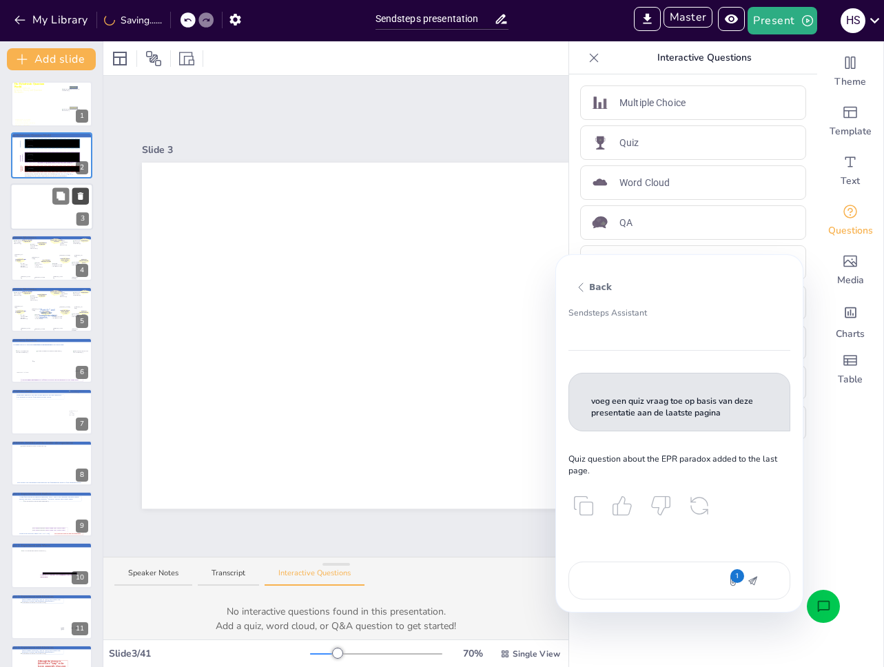
click at [77, 195] on icon at bounding box center [81, 196] width 10 height 10
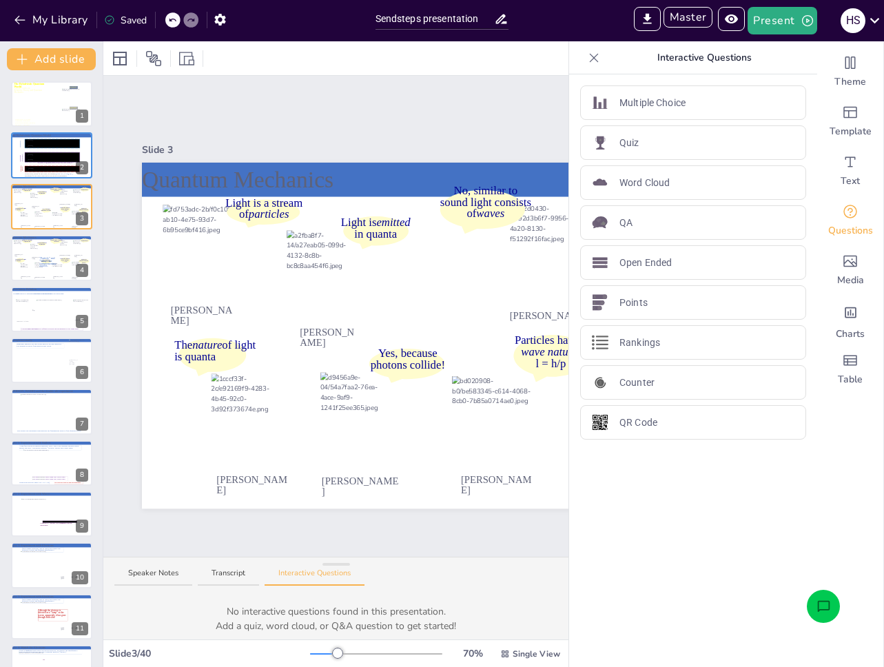
scroll to position [1469, 0]
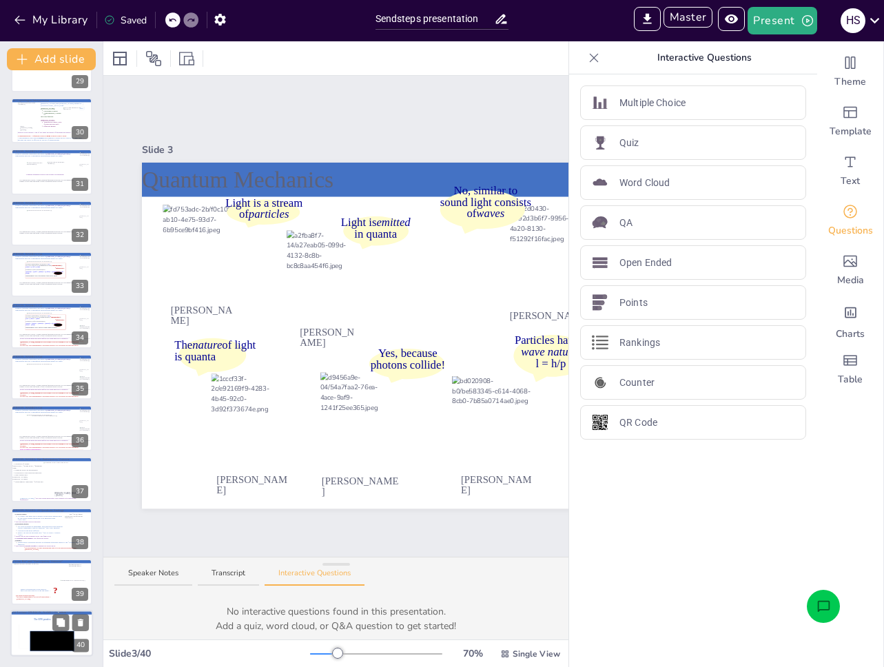
click at [37, 640] on icon at bounding box center [52, 641] width 44 height 20
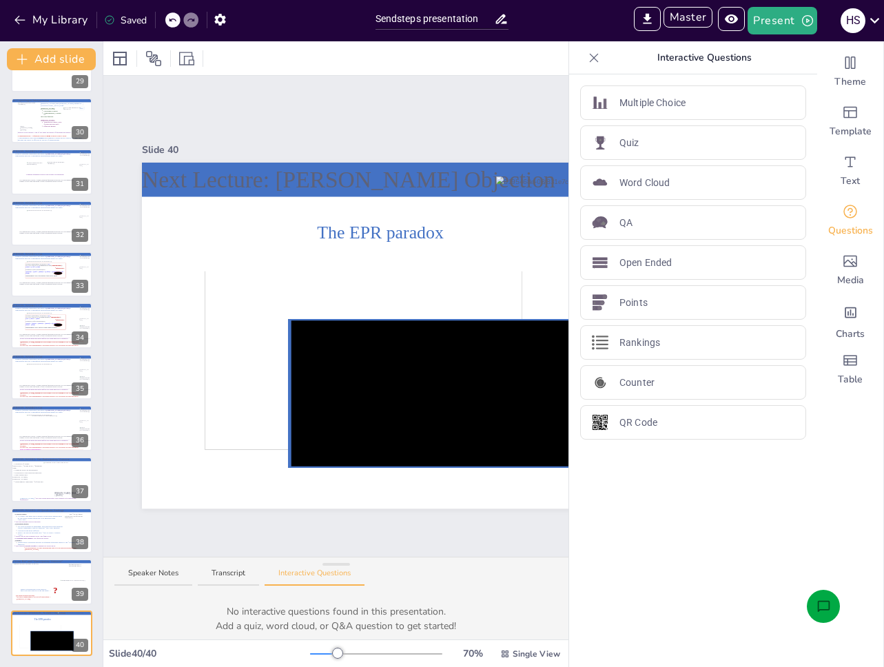
click at [821, 611] on icon "Open assistant chat" at bounding box center [823, 606] width 14 height 14
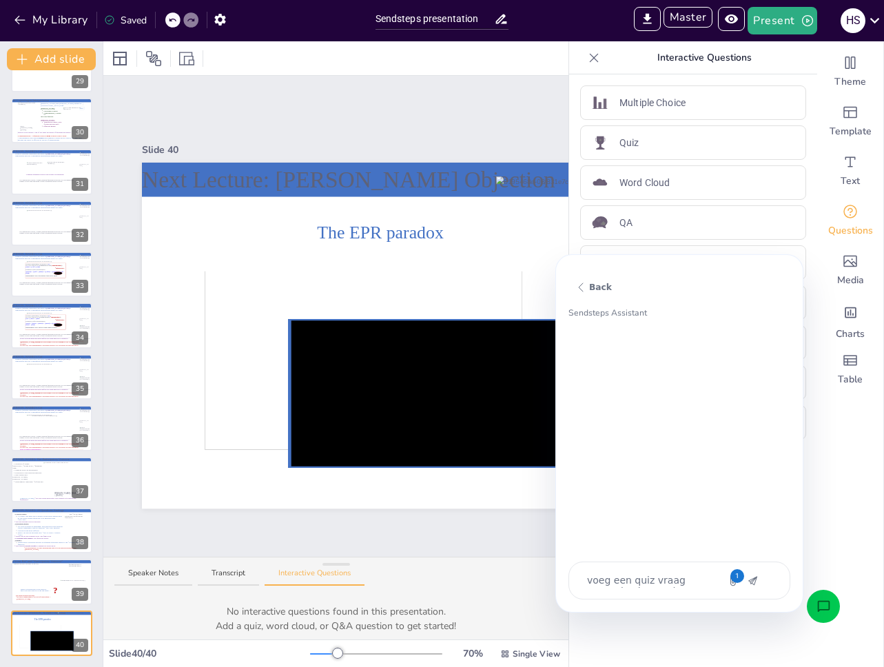
scroll to position [215, 0]
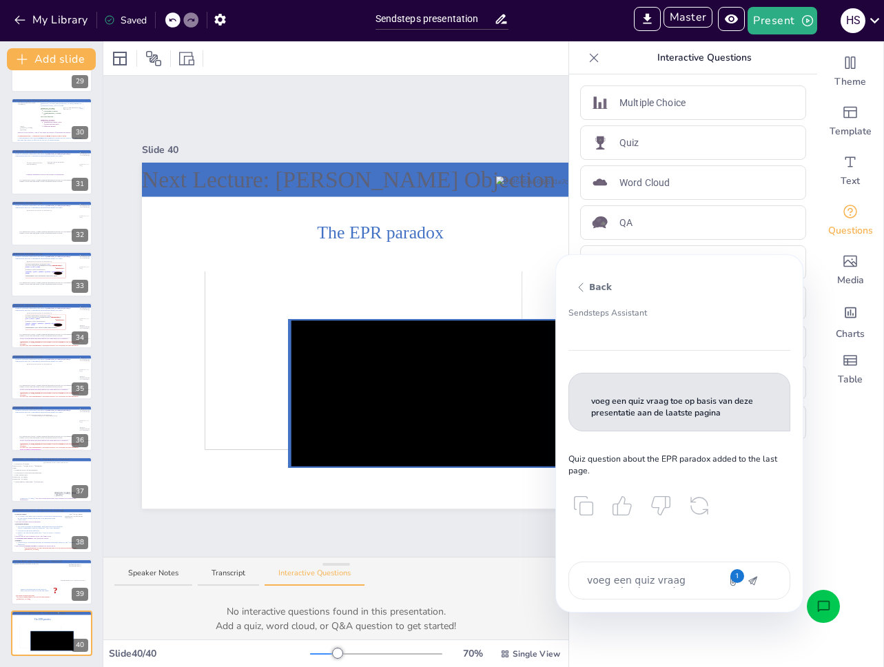
click at [646, 586] on textarea "voeg een quiz vraag toe op basis van deze presentatie aan de laatste pagina" at bounding box center [643, 580] width 116 height 14
type textarea "x"
type textarea "c"
type textarea "x"
type textarea "cre"
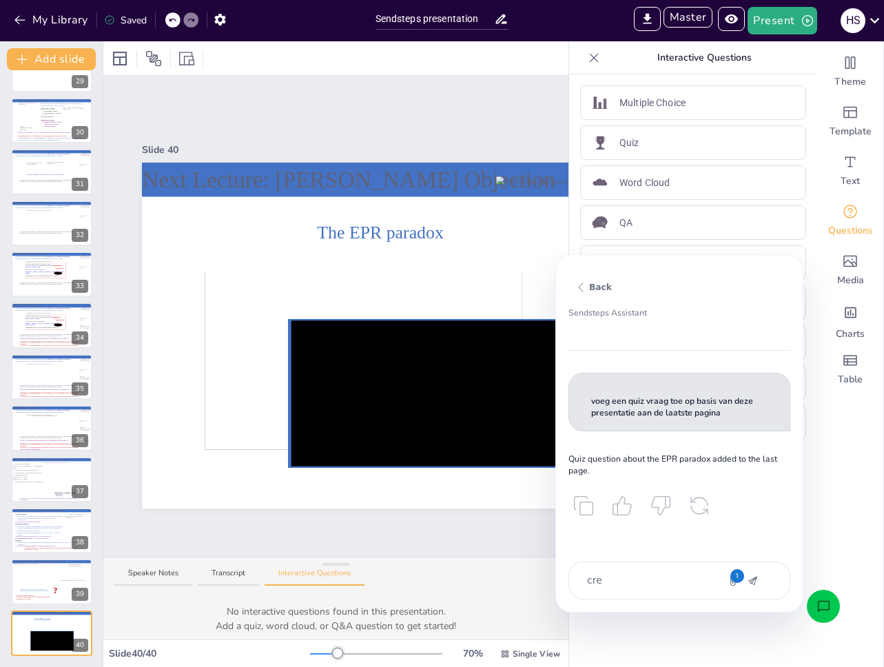
type textarea "x"
type textarea "crea"
type textarea "x"
type textarea "create"
type textarea "x"
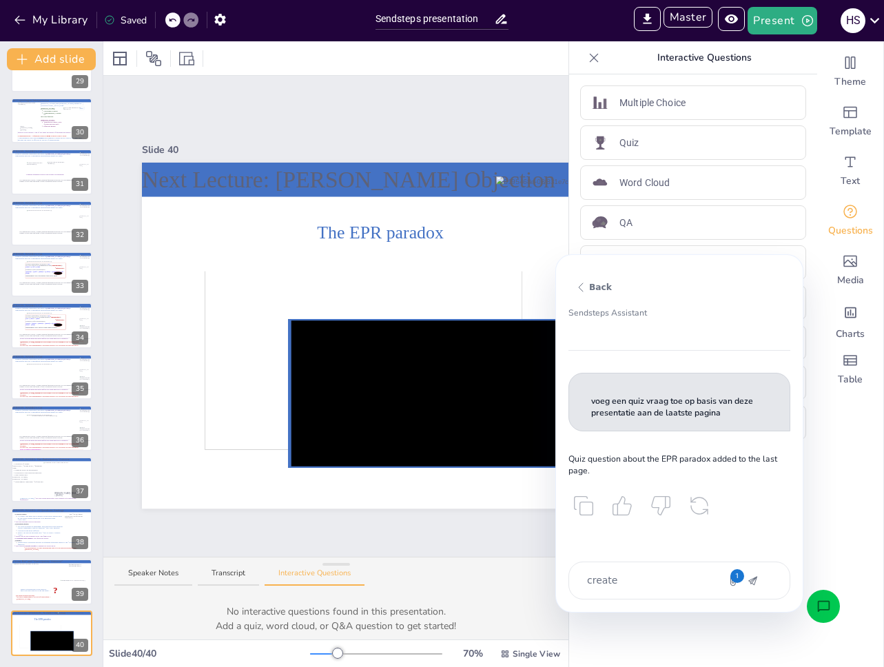
type textarea "create 4"
type textarea "x"
type textarea "create 4"
type textarea "x"
type textarea "create 4 d"
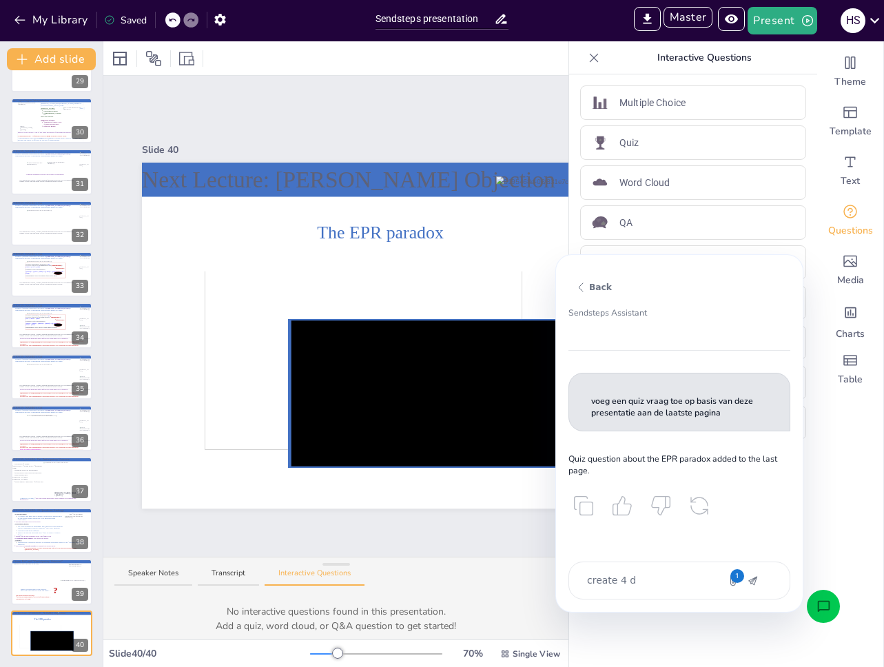
type textarea "x"
type textarea "create 4 di"
type textarea "x"
type textarea "create 4 dif"
type textarea "x"
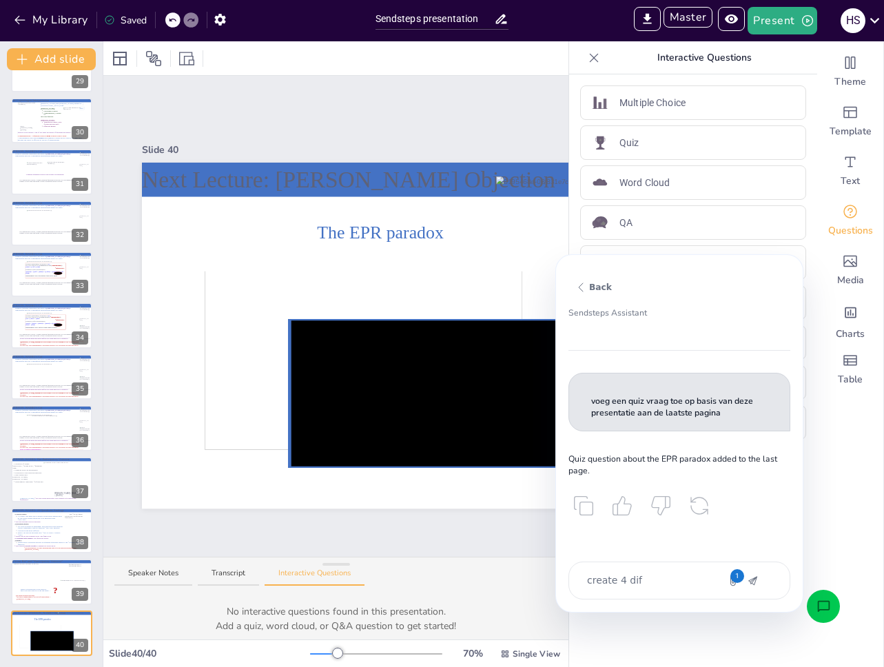
type textarea "create 4 diff"
type textarea "x"
type textarea "create 4 diffe"
type textarea "x"
type textarea "create 4 differe"
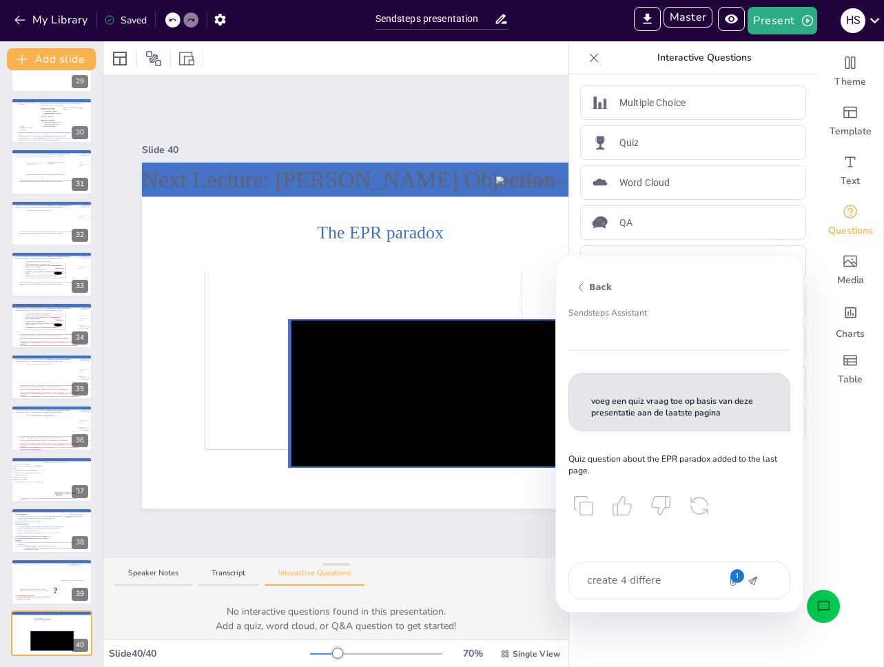
type textarea "x"
type textarea "create 4 differen"
type textarea "x"
type textarea "create 4 different"
type textarea "x"
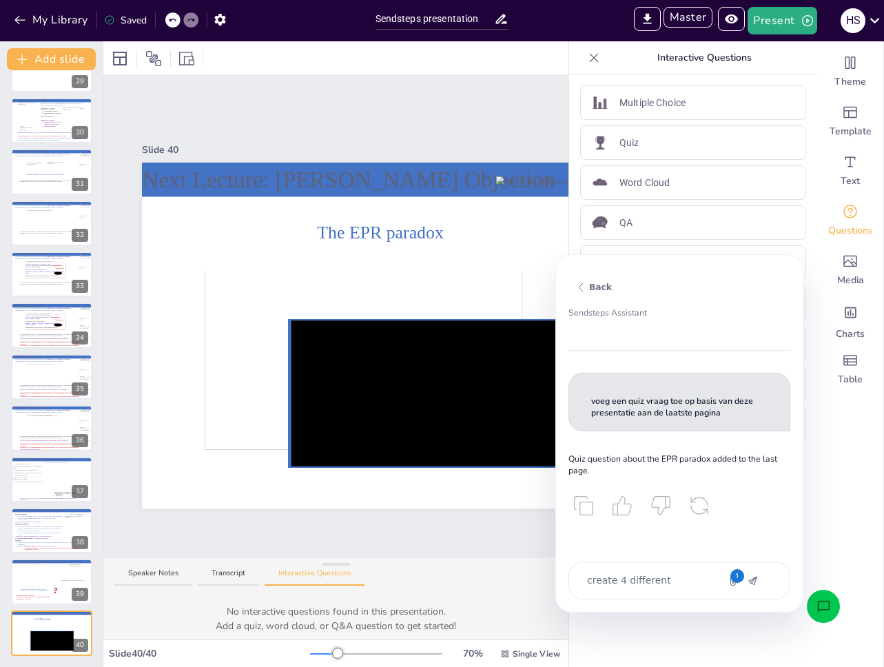
type textarea "create 4 different"
type textarea "x"
type textarea "create 4 different qu"
type textarea "x"
type textarea "create 4 different qui"
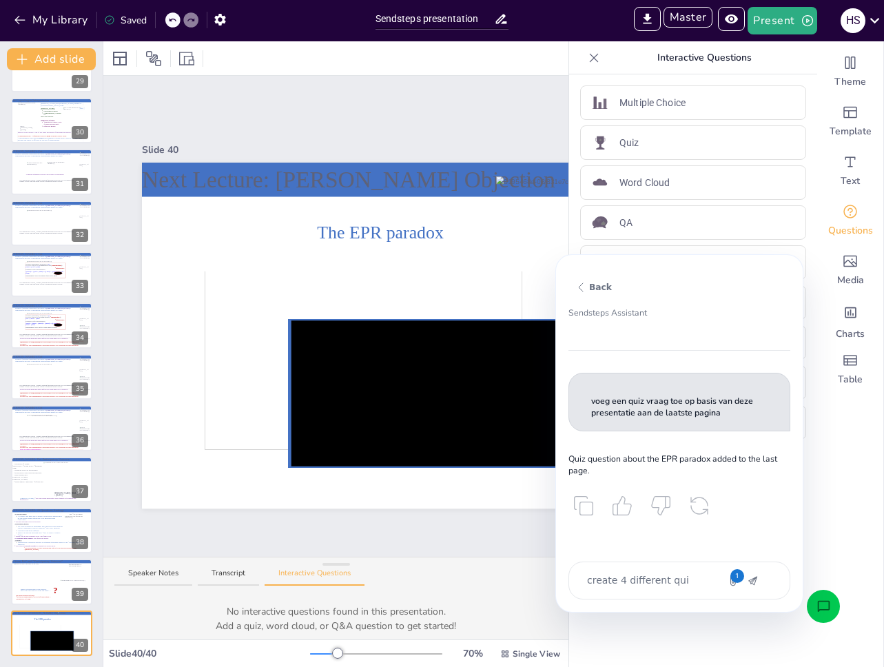
type textarea "x"
type textarea "create 4 different quiz"
type textarea "x"
type textarea "create 4 different quizz"
type textarea "x"
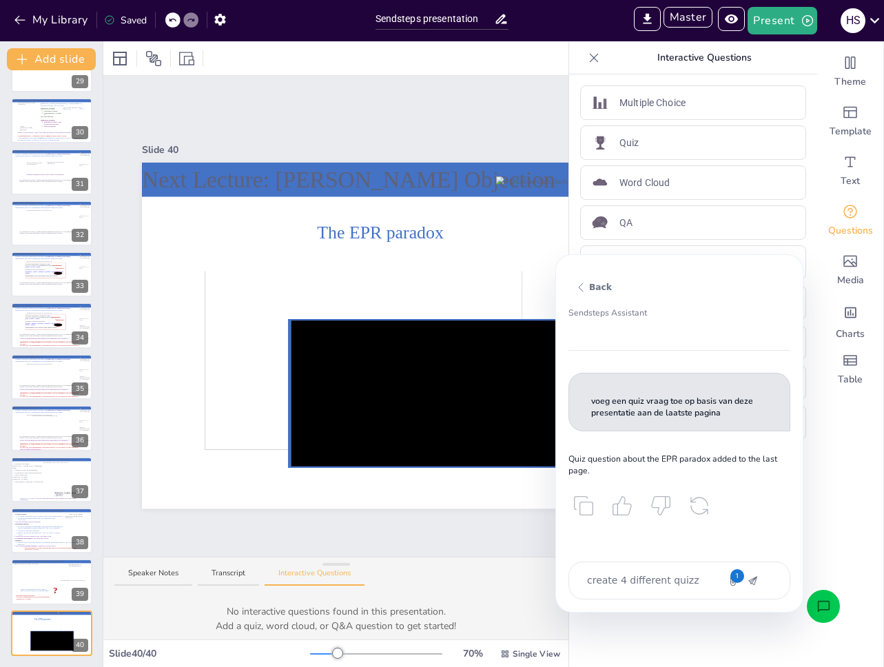
type textarea "create 4 different quizze"
type textarea "x"
type textarea "create 4 different quizzes"
type textarea "x"
type textarea "create 4 different quizzes"
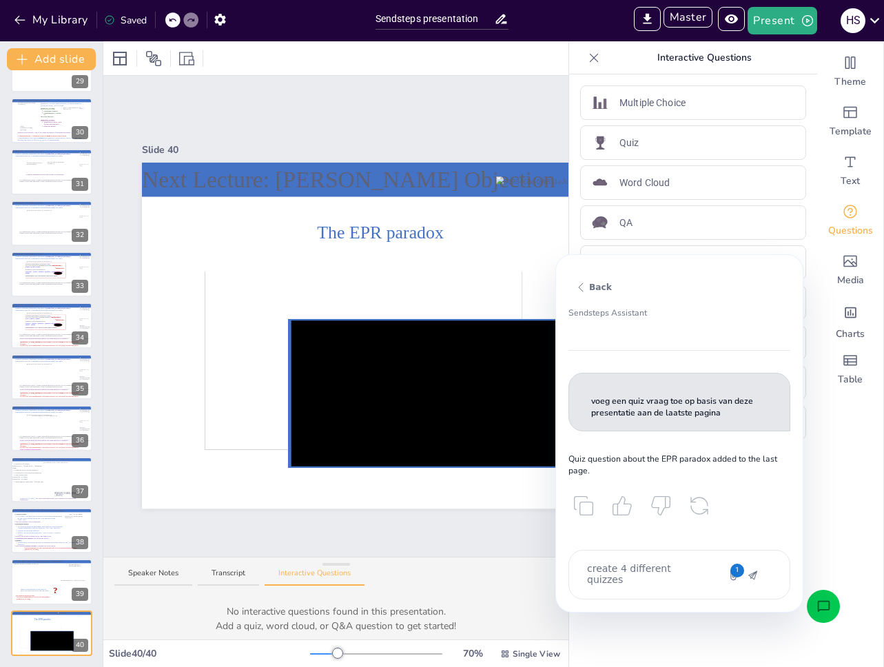
type textarea "x"
type textarea "create 4 different quizzes ab"
type textarea "x"
type textarea "create 4 different quizzes abou"
type textarea "x"
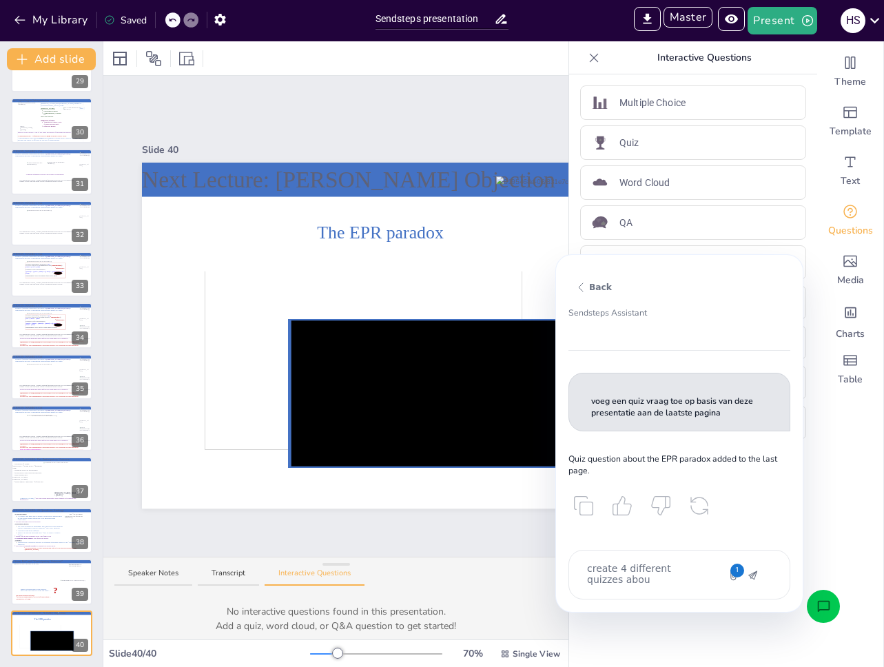
type textarea "create 4 different quizzes about"
type textarea "x"
type textarea "create 4 different quizzes about t"
type textarea "x"
type textarea "create 4 different quizzes about th"
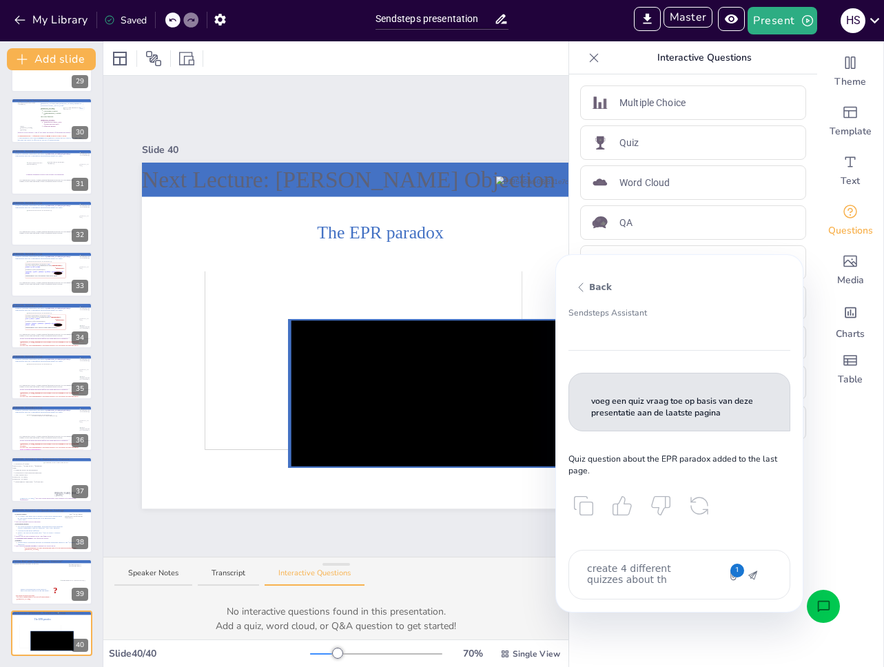
type textarea "x"
type textarea "create 4 different quizzes about t"
type textarea "x"
type textarea "create 4 different quizzes about"
type textarea "x"
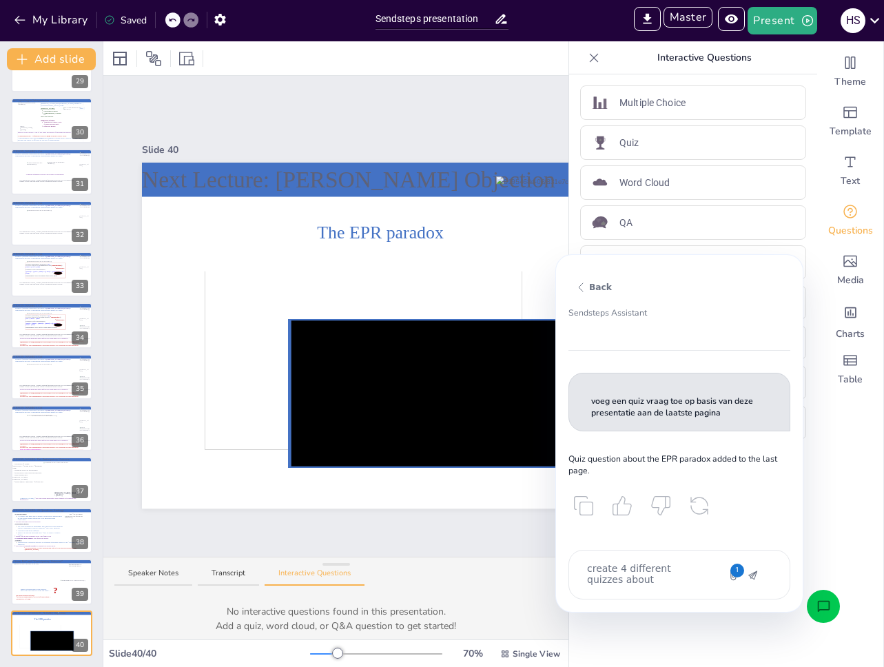
type textarea "create 4 different quizzes about m"
type textarea "x"
type textarea "create 4 different quizzes about my"
type textarea "x"
type textarea "create 4 different quizzes about my p"
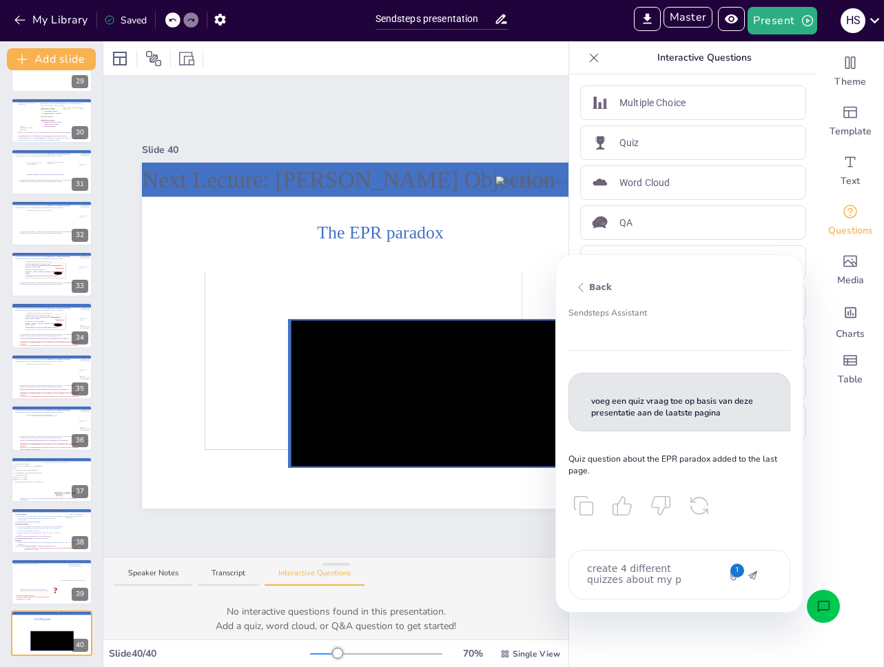
type textarea "x"
type textarea "create 4 different quizzes about my pr"
type textarea "x"
type textarea "create 4 different quizzes about my pre"
type textarea "x"
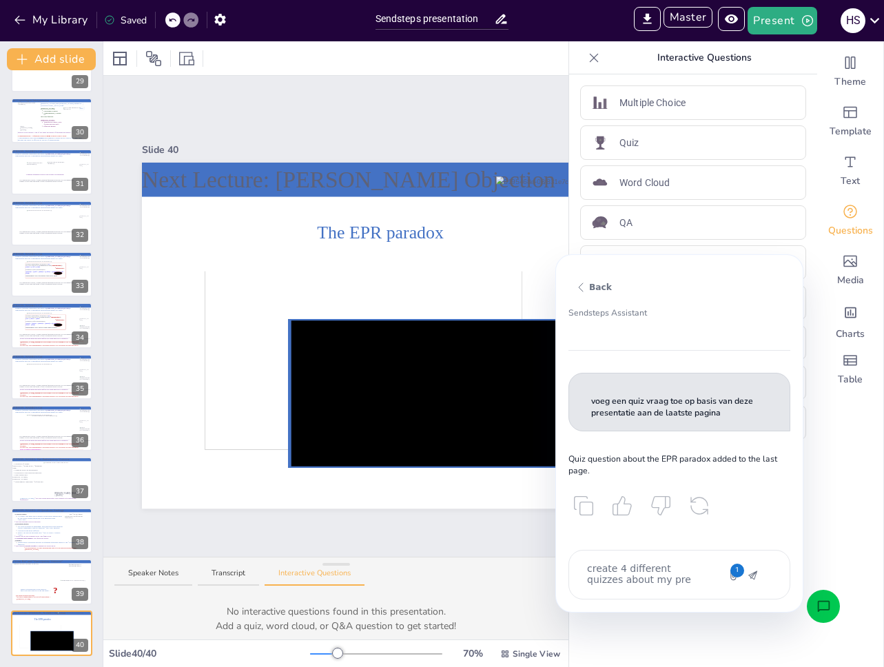
type textarea "create 4 different quizzes about my pres"
type textarea "x"
type textarea "create 4 different quizzes about my prese"
type textarea "x"
type textarea "create 4 different quizzes about my presen"
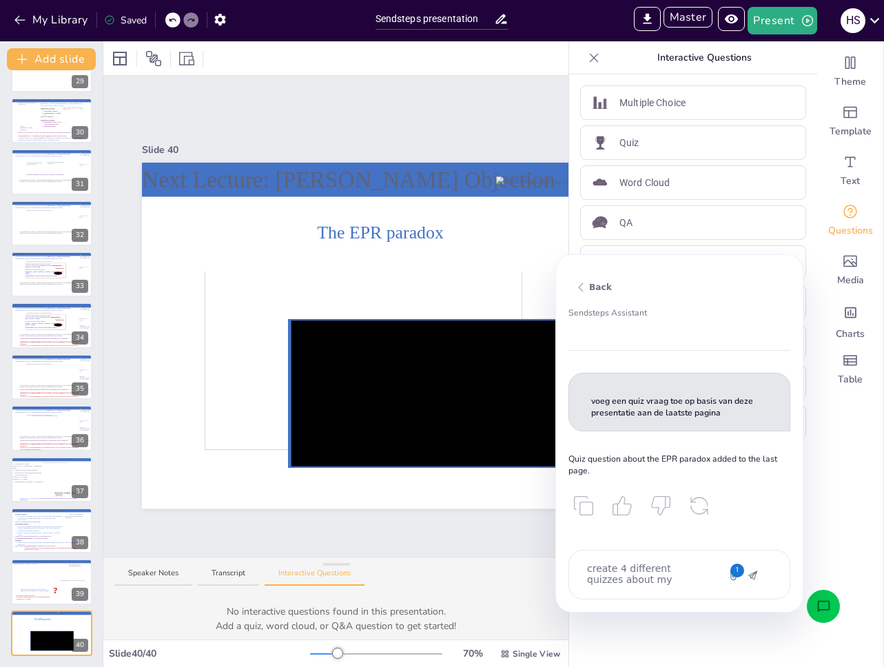
type textarea "x"
type textarea "create 4 different quizzes about my present"
type textarea "x"
type textarea "create 4 different quizzes about my presenta"
type textarea "x"
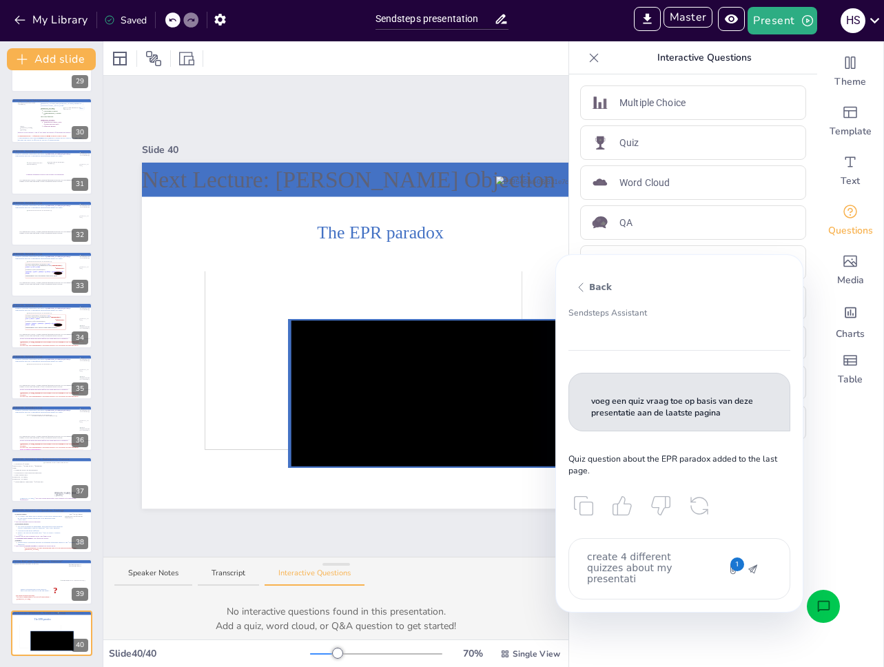
type textarea "create 4 different quizzes about my presentatio"
type textarea "x"
type textarea "create 4 different quizzes about my presentation"
type textarea "x"
type textarea "create 4 different quizzes about my presentation"
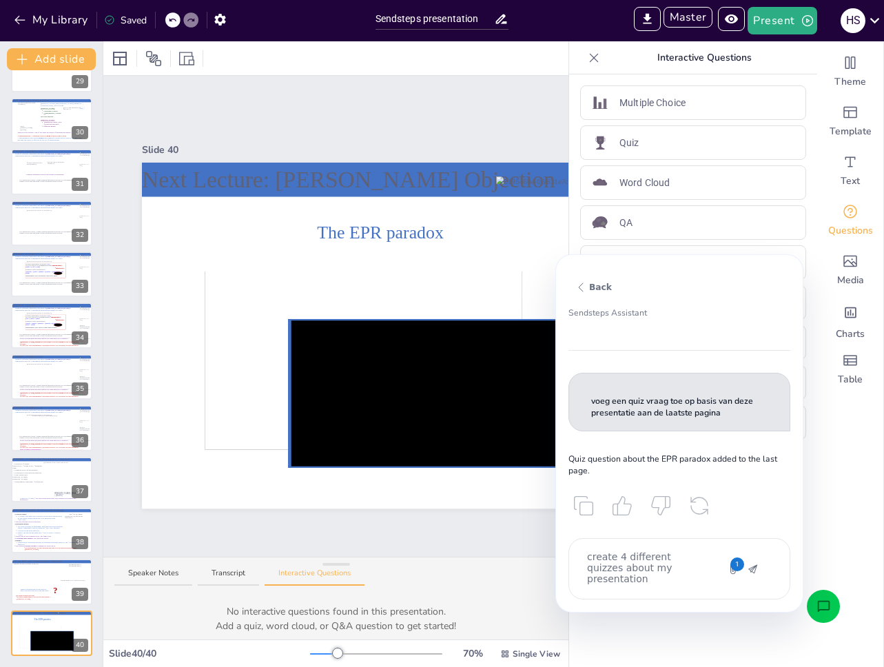
type textarea "x"
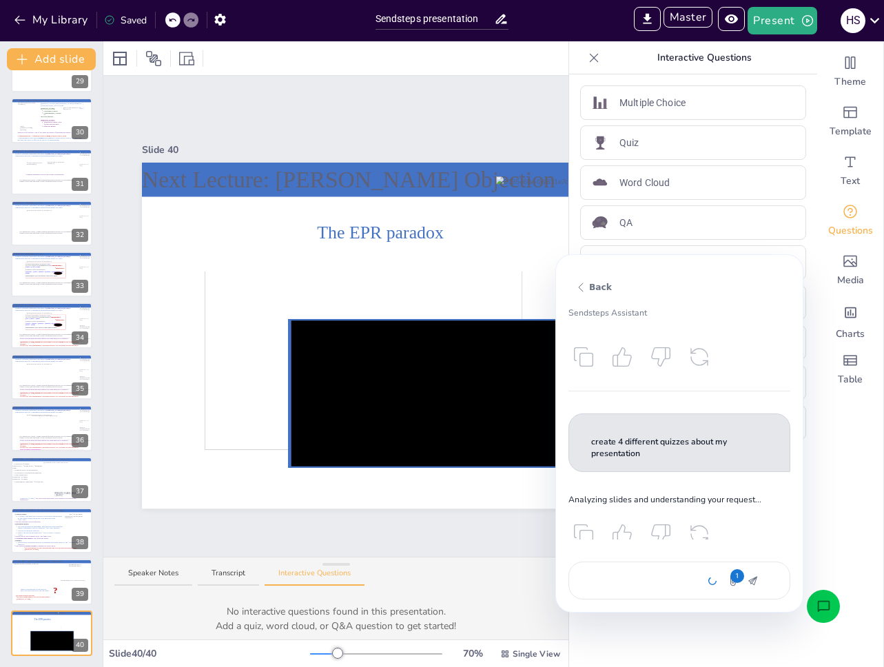
scroll to position [393, 0]
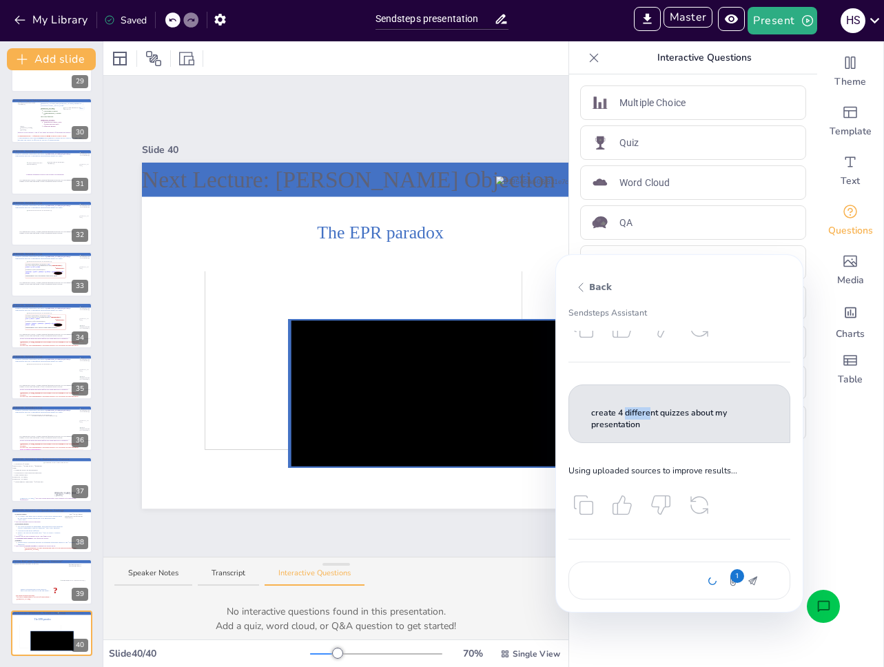
drag, startPoint x: 627, startPoint y: 414, endPoint x: 649, endPoint y: 414, distance: 22.0
click at [649, 414] on p "create 4 different quizzes about my presentation" at bounding box center [679, 419] width 176 height 24
click at [652, 419] on p "create 4 different quizzes about my presentation" at bounding box center [679, 419] width 176 height 24
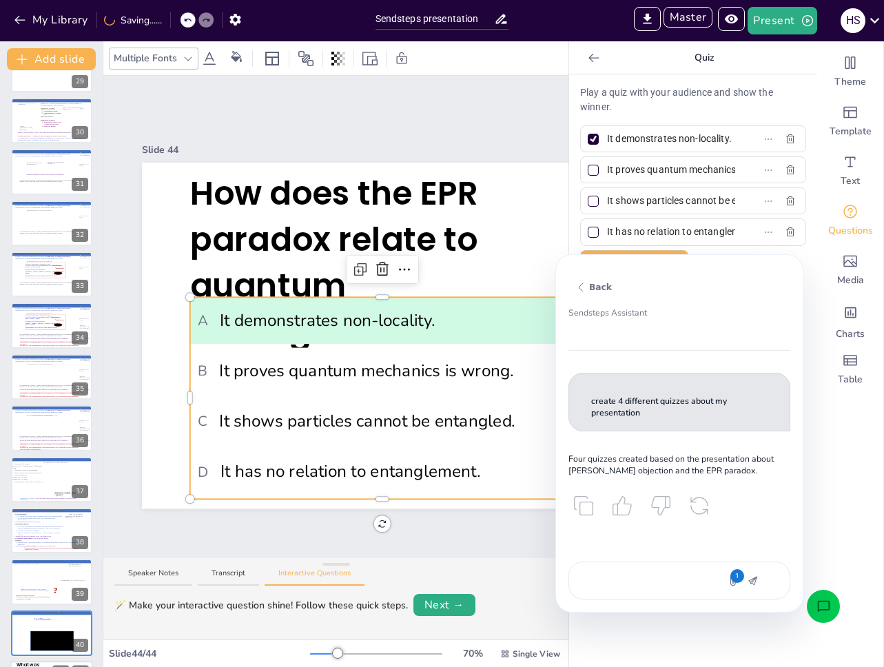
scroll to position [1674, 0]
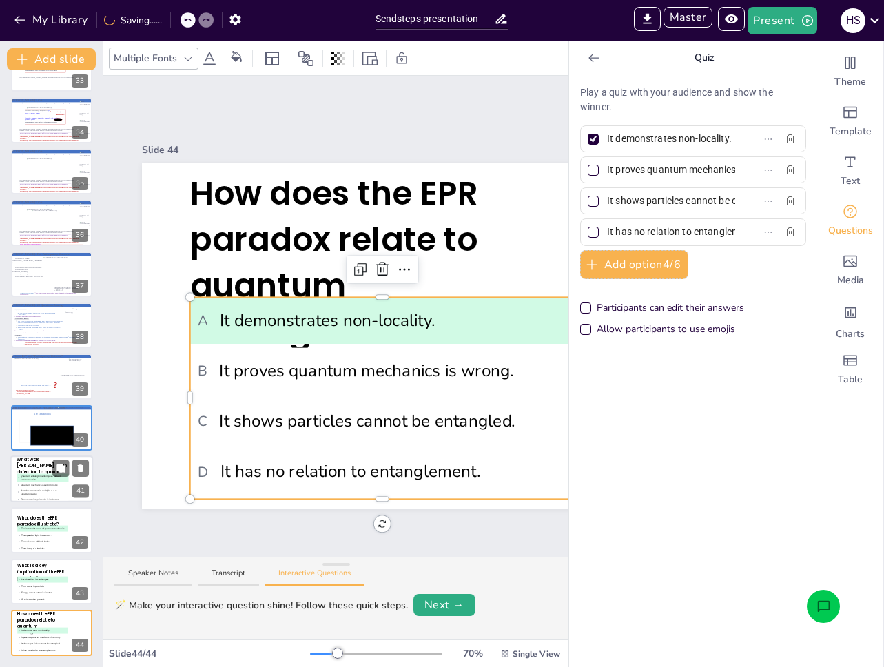
click at [32, 486] on span "B Quantum mechanics is deterministic." at bounding box center [43, 484] width 50 height 3
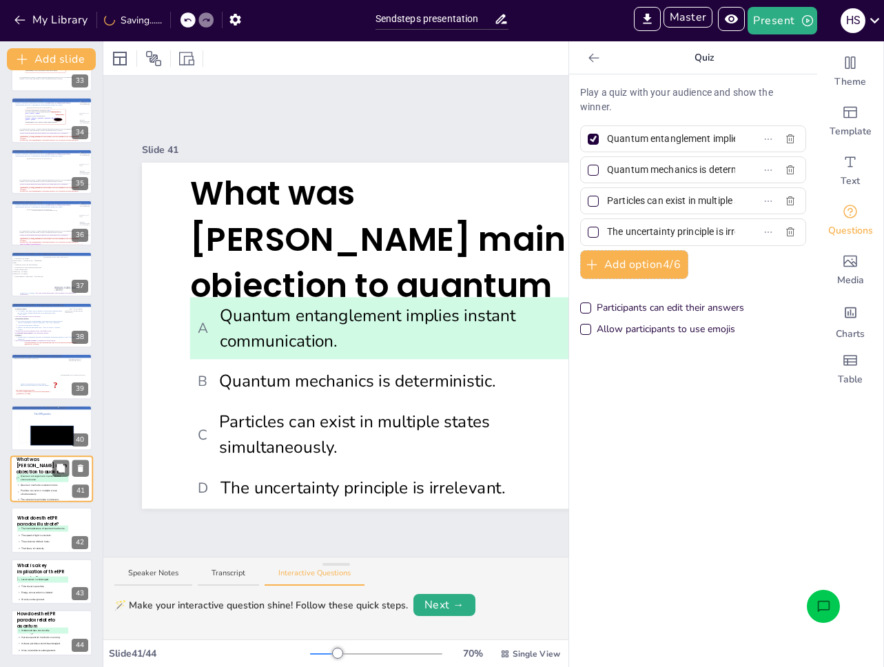
type input "Quantum entanglement implies instant communication."
type input "Quantum mechanics is deterministic."
type input "Particles can exist in multiple states simultaneously."
type input "The uncertainty principle is irrelevant."
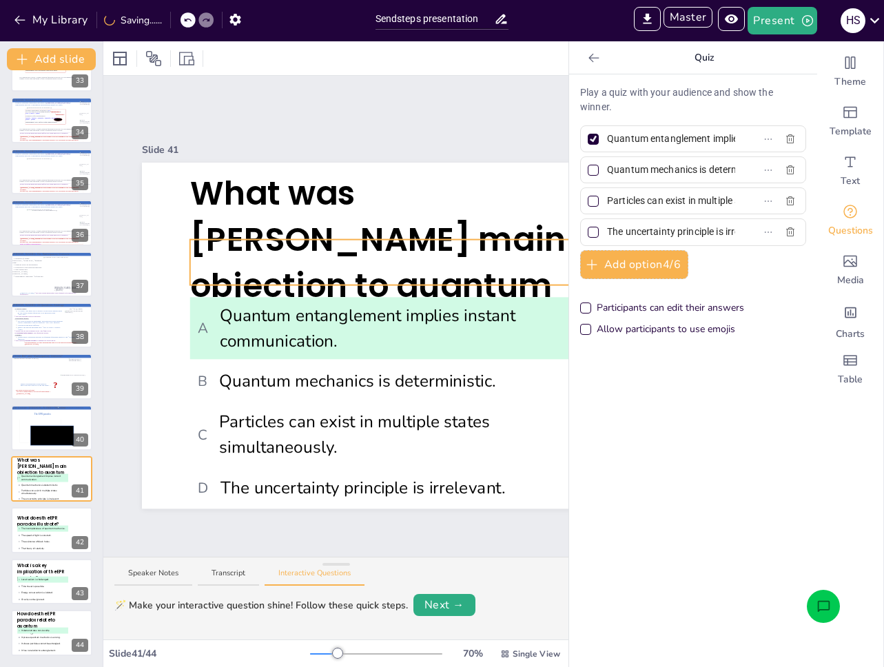
click at [302, 247] on span "What was [PERSON_NAME] main objection to quantum mechanics?" at bounding box center [378, 262] width 376 height 183
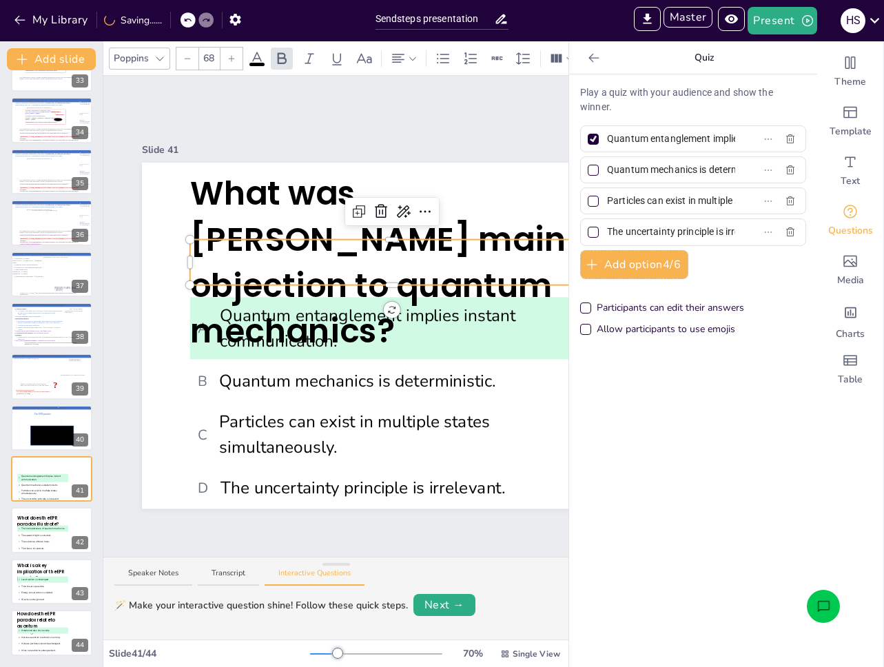
type input "--"
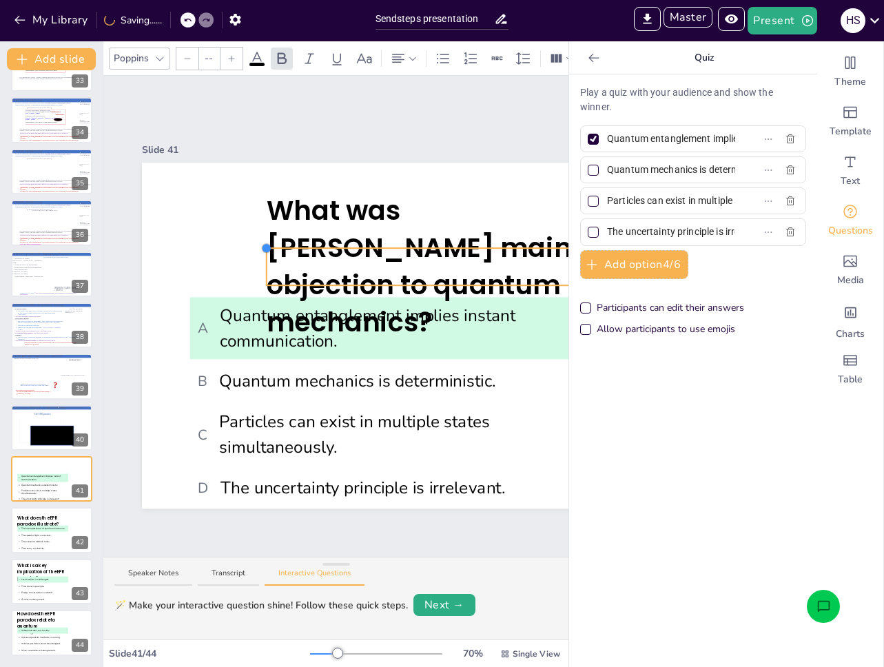
drag, startPoint x: 189, startPoint y: 231, endPoint x: 366, endPoint y: 254, distance: 179.1
click at [281, 279] on div at bounding box center [430, 266] width 327 height 37
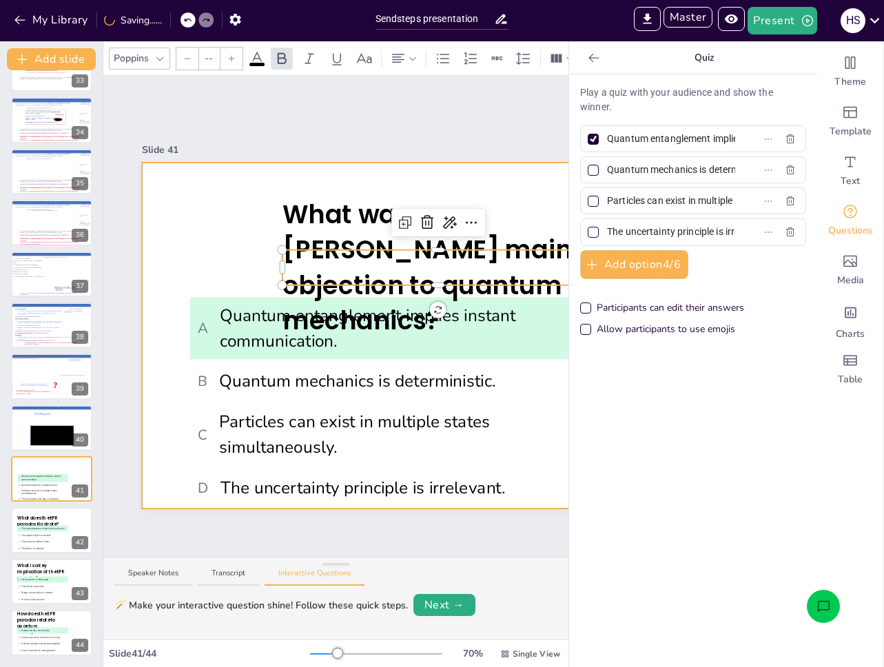
click at [229, 246] on div at bounding box center [449, 336] width 615 height 346
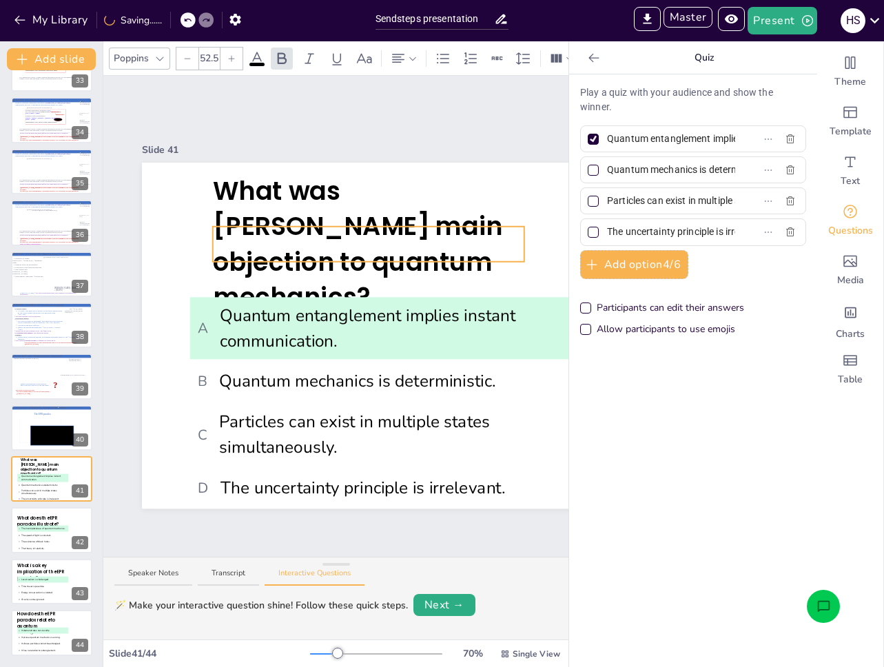
type input "--"
drag, startPoint x: 318, startPoint y: 258, endPoint x: 236, endPoint y: 233, distance: 85.4
click at [236, 233] on span "What was [PERSON_NAME] main objection to quantum mechanics?" at bounding box center [358, 244] width 290 height 141
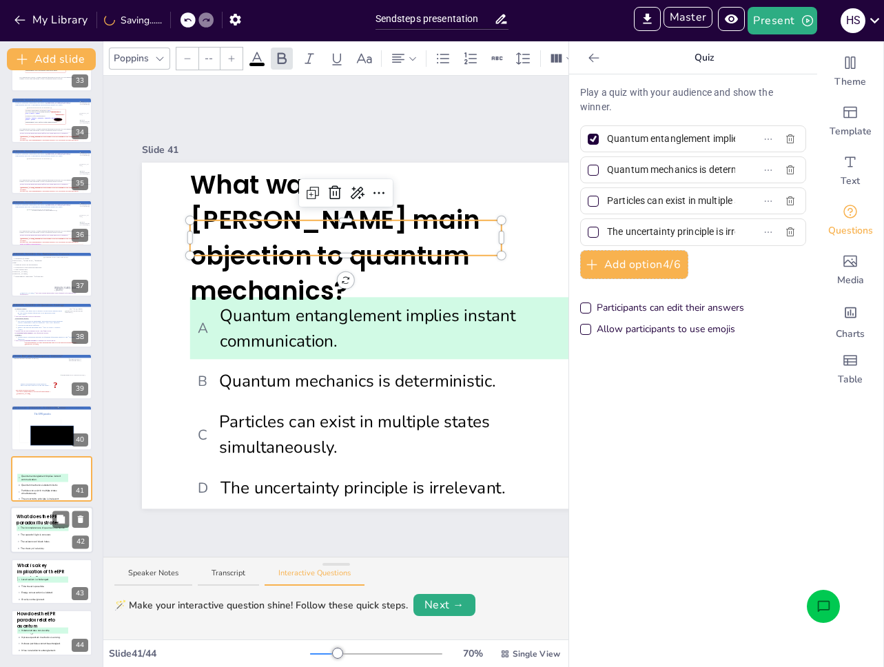
click at [32, 528] on span "A The incompleteness of quantum mechanics." at bounding box center [43, 527] width 50 height 3
type input "The incompleteness of quantum mechanics."
type input "The speed of light is constant."
type input "The existence of black holes."
type input "The theory of relativity."
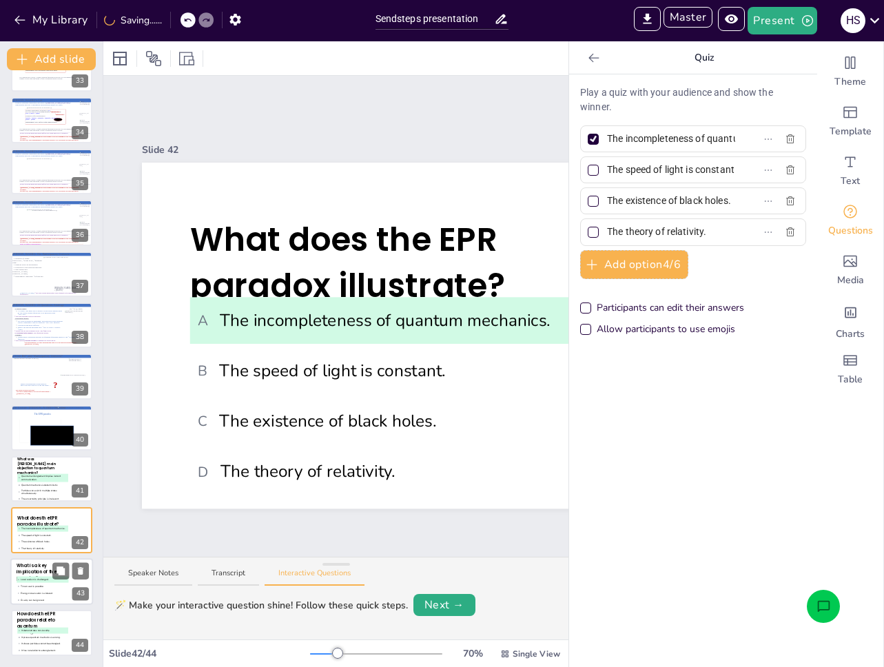
click at [34, 586] on span "B Time travel is possible." at bounding box center [43, 585] width 50 height 3
type input "Local realism is challenged."
type input "Time travel is possible."
type input "Energy conservation is violated."
type input "Gravity can be ignored."
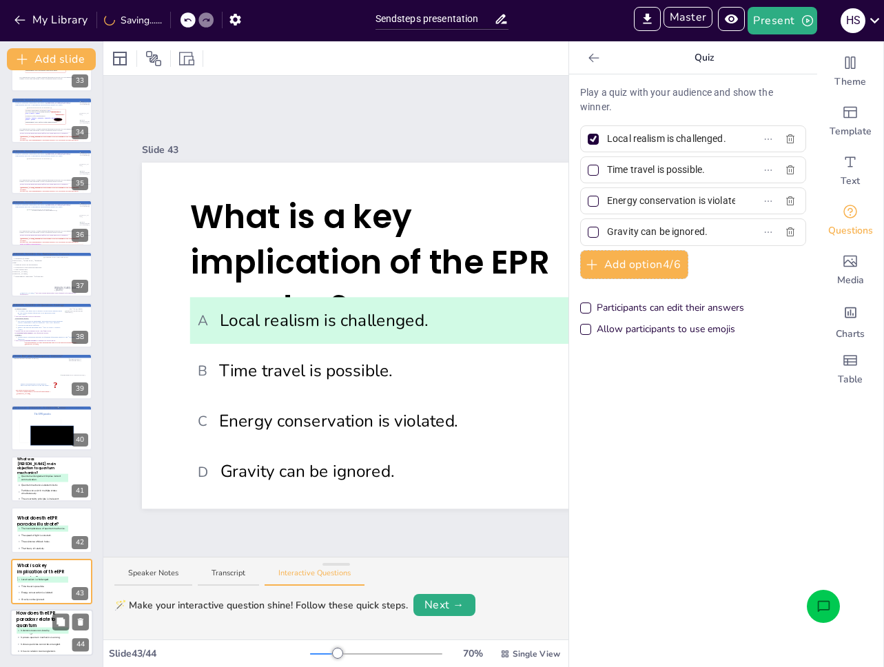
click at [37, 618] on span "How does the EPR paradox relate to quantum entanglement?" at bounding box center [36, 622] width 39 height 25
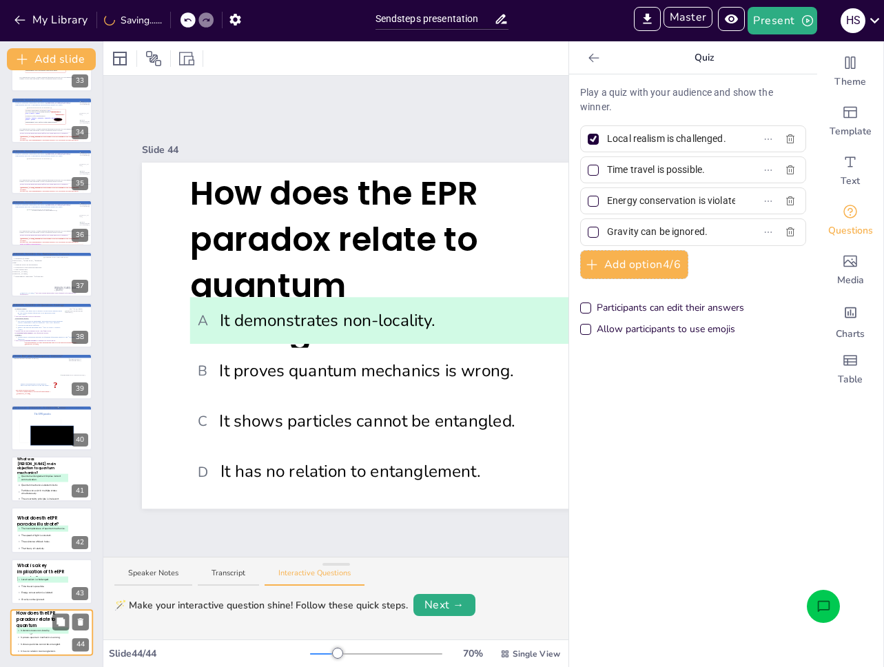
type input "It demonstrates non-locality."
type input "It proves quantum mechanics is wrong."
type input "It shows particles cannot be entangled."
type input "It has no relation to entanglement."
click at [828, 605] on icon "Open assistant chat" at bounding box center [823, 605] width 12 height 11
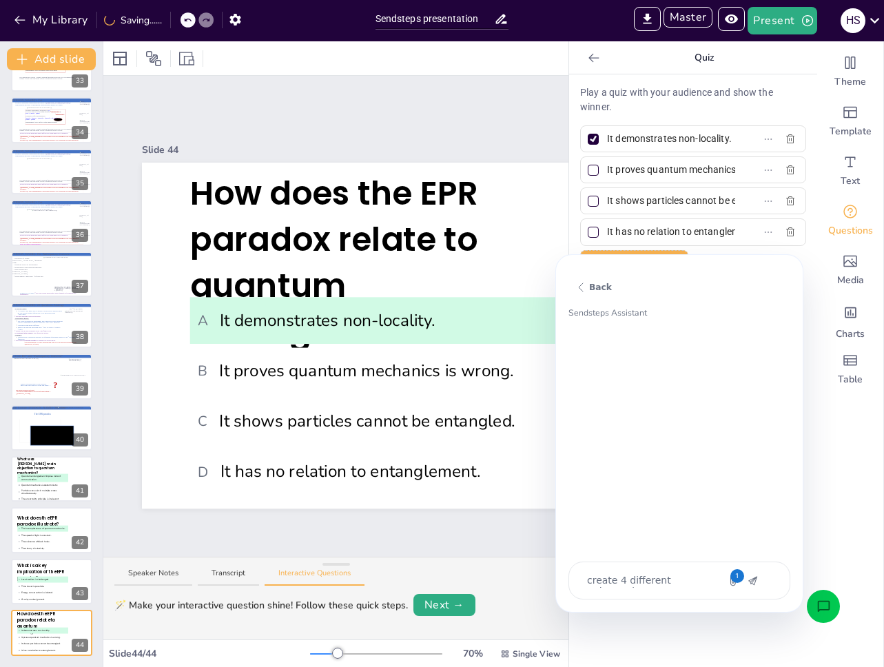
scroll to position [404, 0]
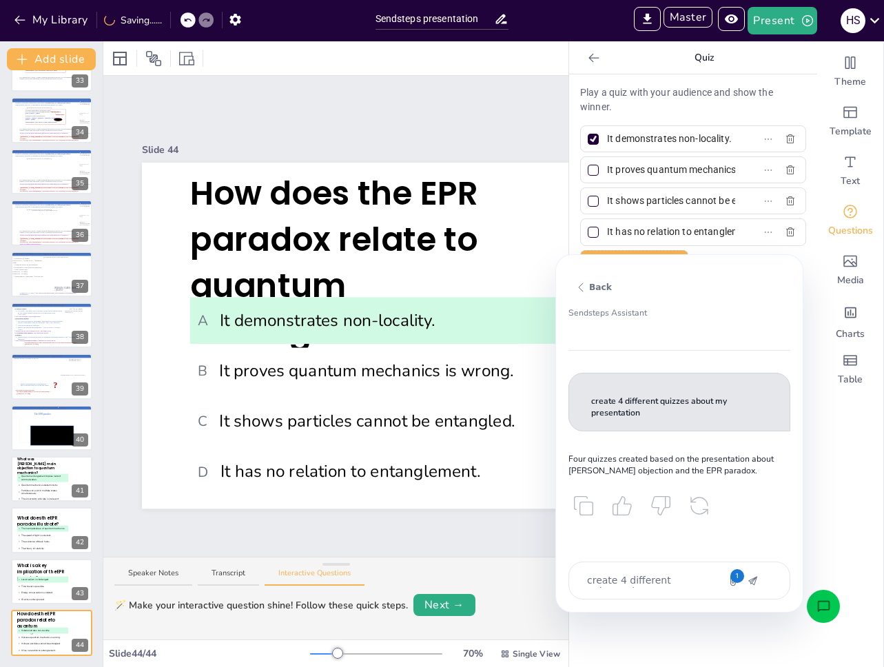
click at [648, 581] on textarea "create 4 different quizzes about my presentation" at bounding box center [643, 580] width 116 height 14
type textarea "x"
type textarea "put"
type textarea "x"
type textarea "put sl"
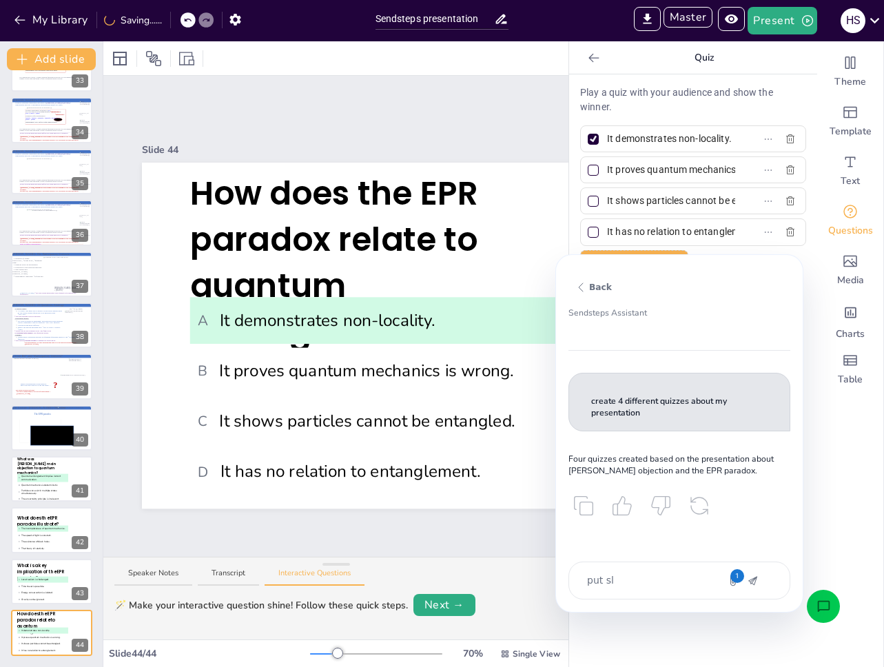
type textarea "x"
type textarea "put sli"
type textarea "x"
type textarea "put slid"
type textarea "x"
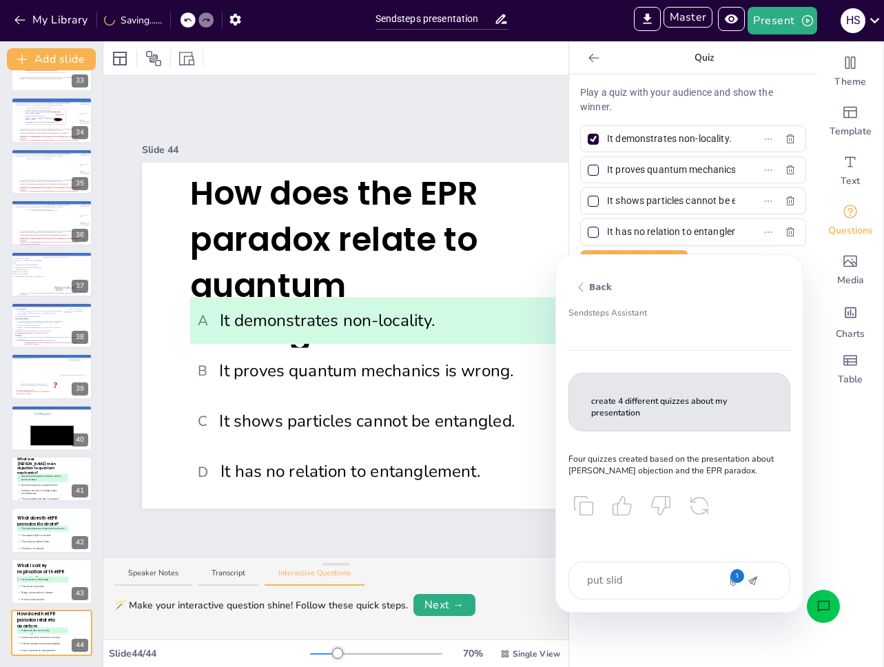
type textarea "put slide"
type textarea "x"
type textarea "put slide"
type textarea "x"
type textarea "put slide 4"
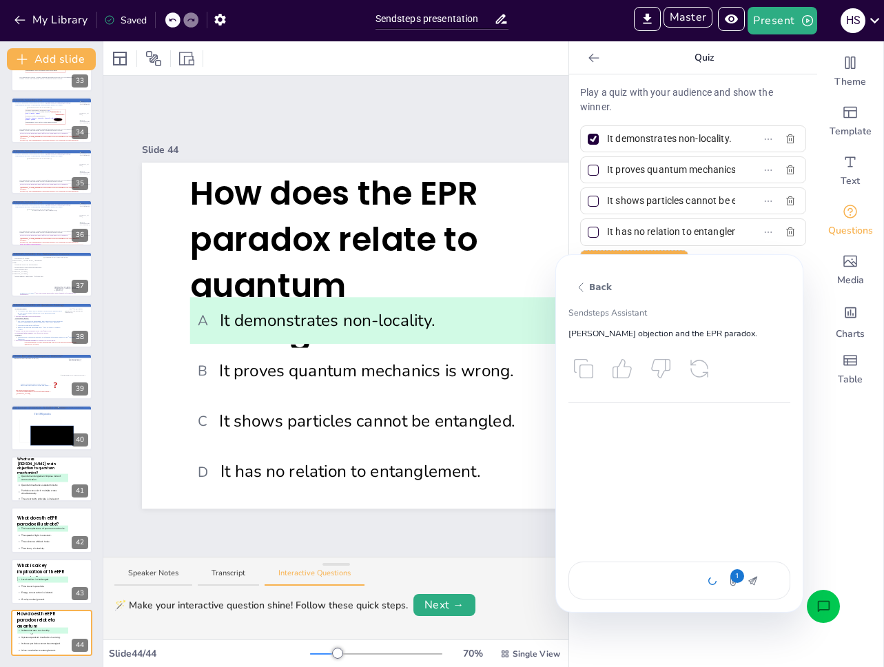
scroll to position [570, 0]
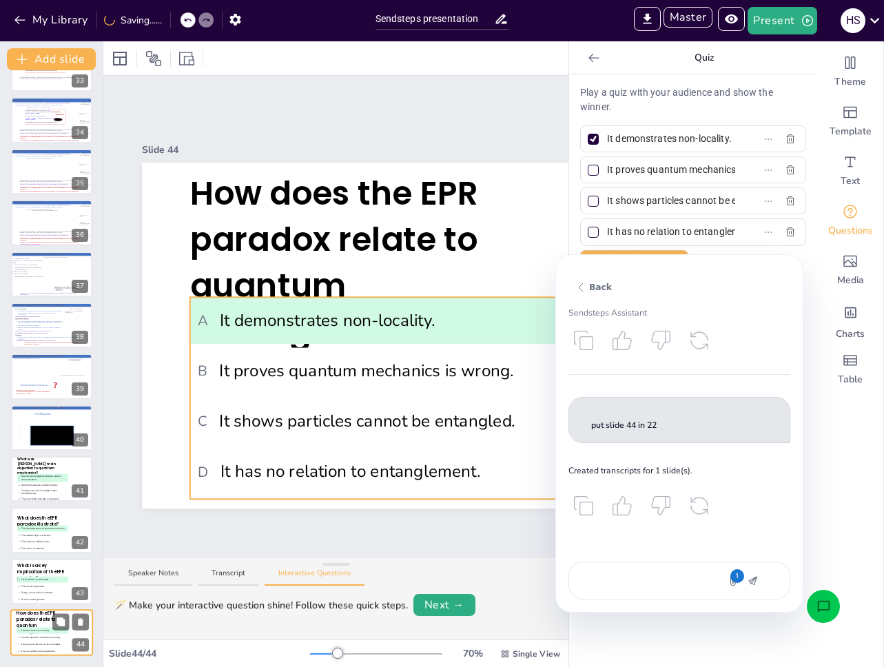
click at [45, 634] on li "B It proves quantum mechanics is wrong." at bounding box center [43, 637] width 52 height 6
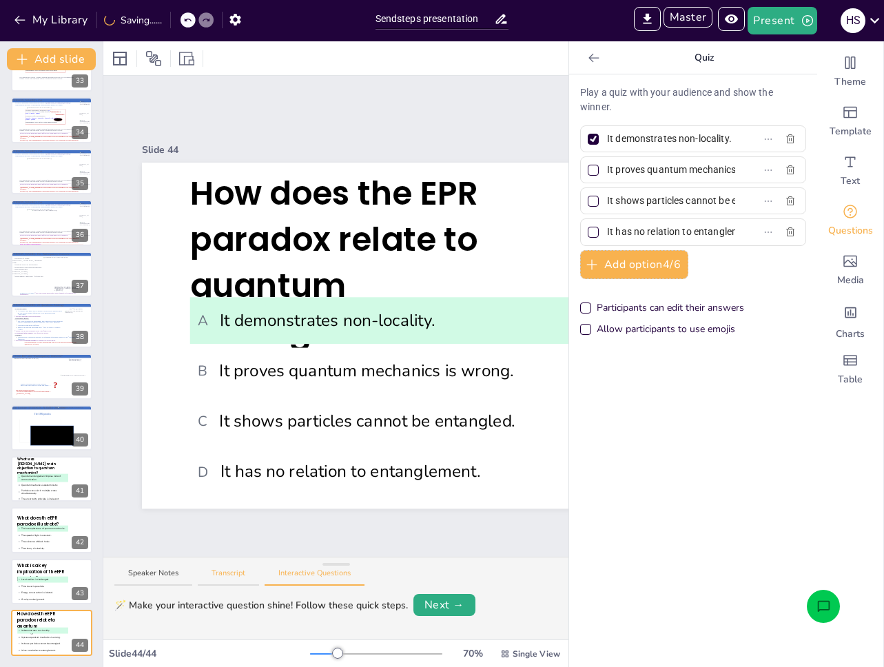
click at [244, 581] on button "Transcript" at bounding box center [228, 577] width 61 height 19
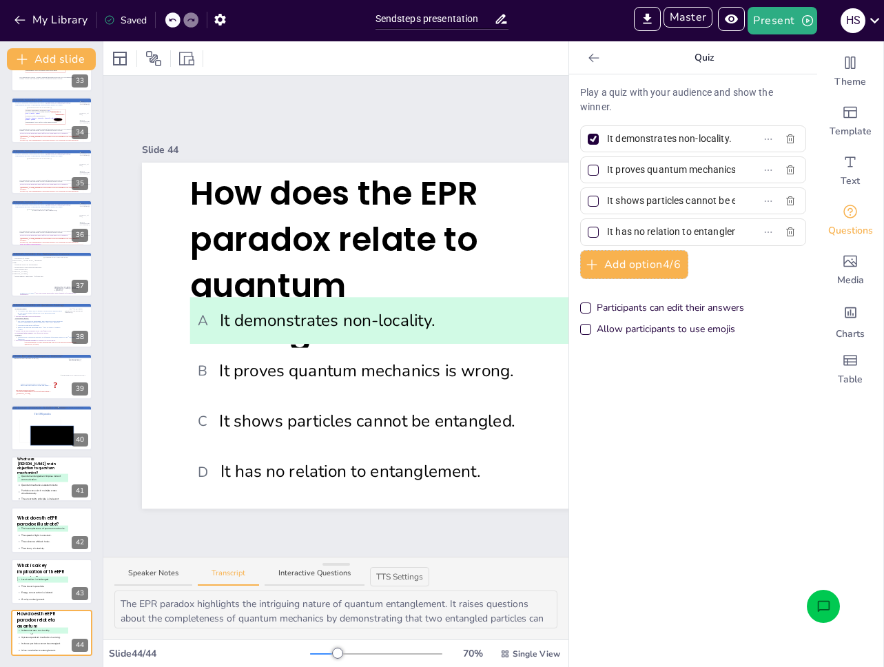
click at [827, 613] on icon "Open assistant chat" at bounding box center [823, 606] width 14 height 14
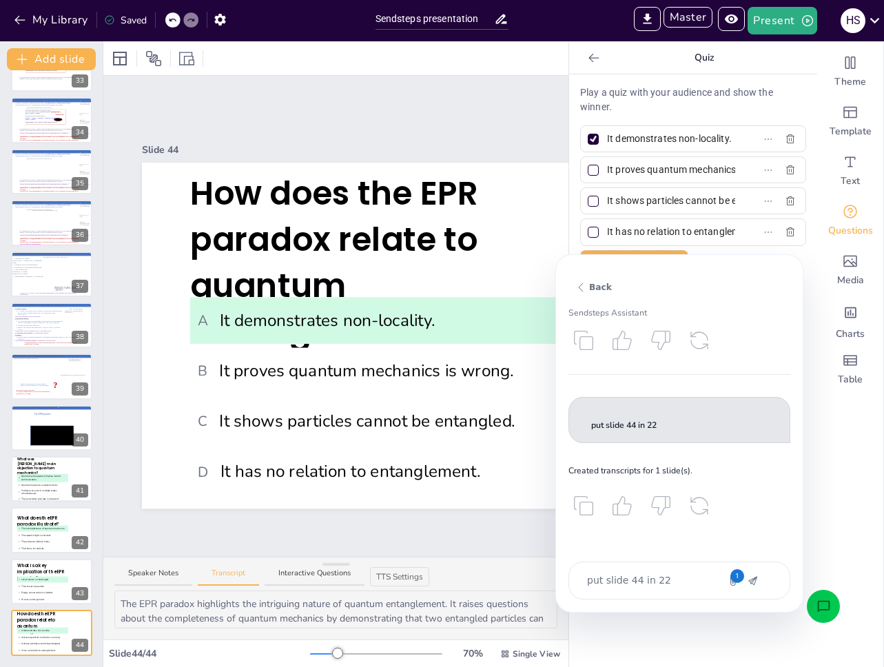
click at [607, 413] on div "put slide 44 in 22" at bounding box center [679, 420] width 222 height 47
click at [616, 574] on textarea "put slide 44 in 22" at bounding box center [643, 580] width 116 height 14
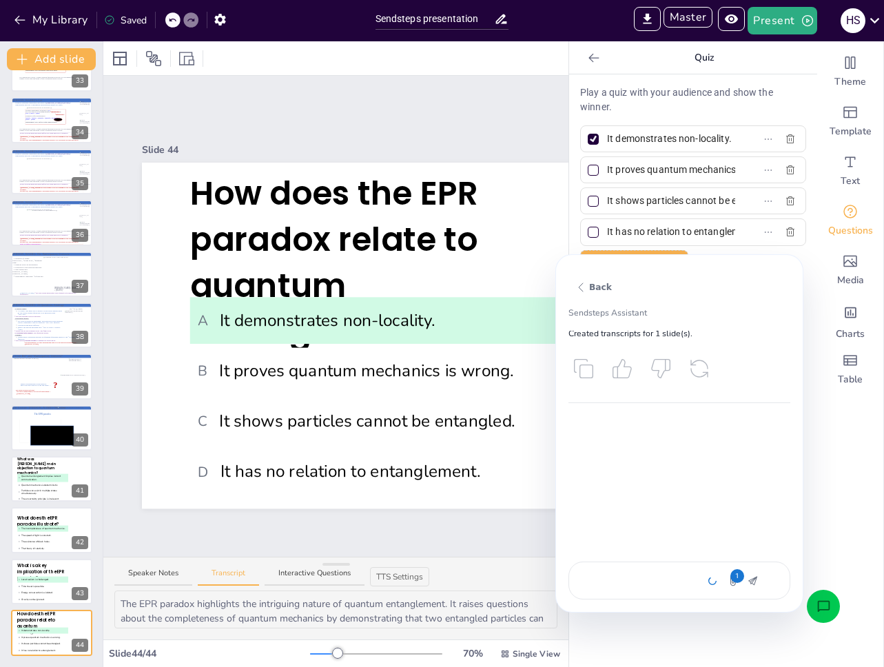
scroll to position [735, 0]
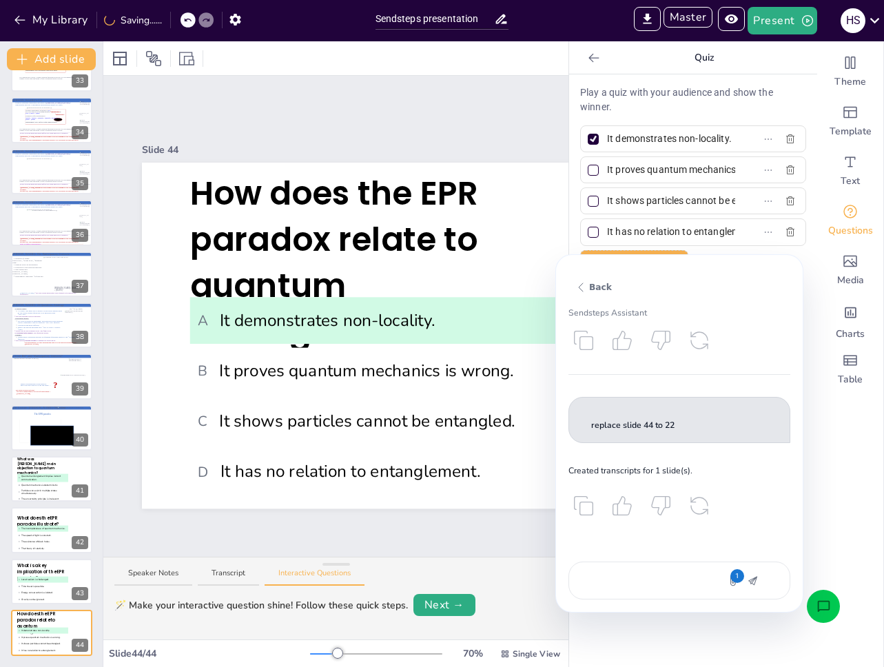
click at [256, 605] on div "🪄 Make your interactive question shine! Follow these quick steps." at bounding box center [260, 605] width 293 height 14
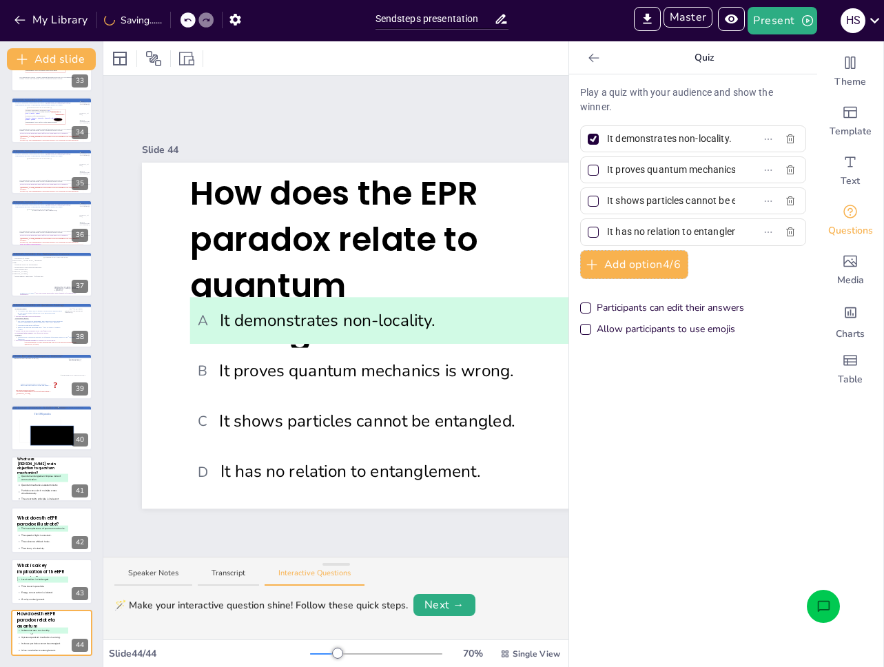
click at [346, 462] on span "D It has no relation to entanglement." at bounding box center [382, 471] width 369 height 25
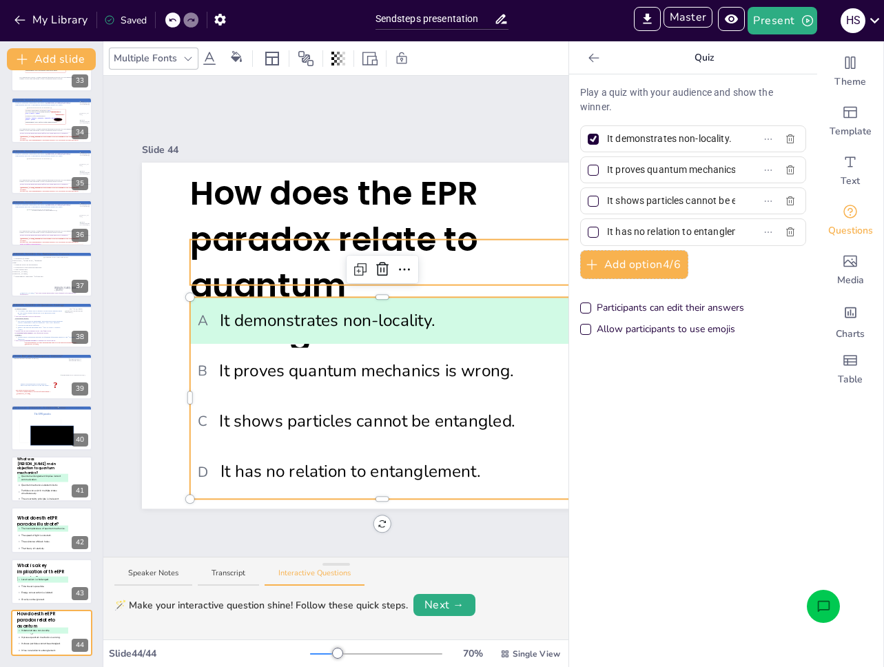
click at [280, 236] on div "How does the EPR paradox relate to quantum entanglement? A It demonstrates non-…" at bounding box center [449, 336] width 615 height 346
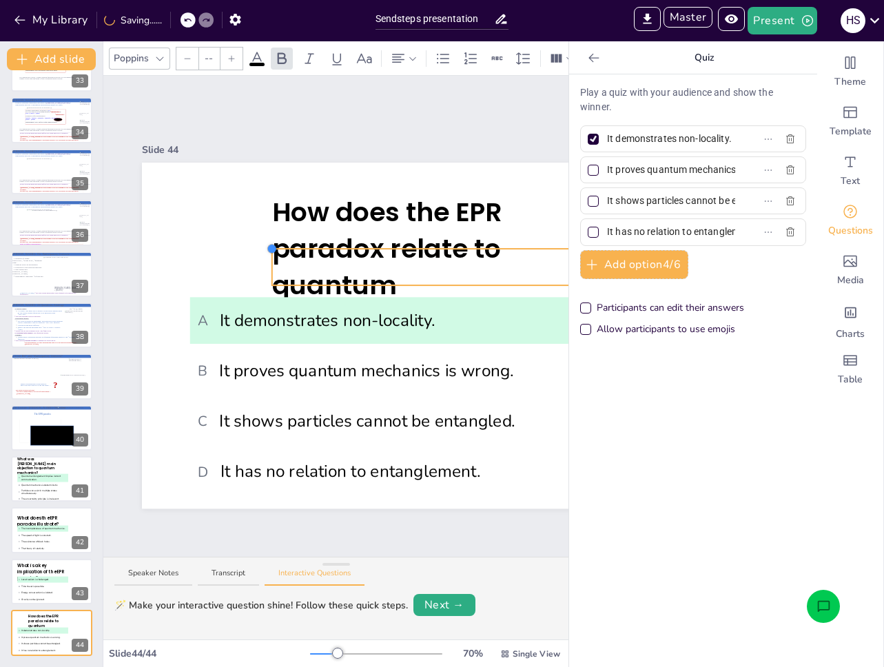
drag, startPoint x: 189, startPoint y: 231, endPoint x: 271, endPoint y: 260, distance: 86.9
click at [272, 260] on div at bounding box center [433, 267] width 322 height 37
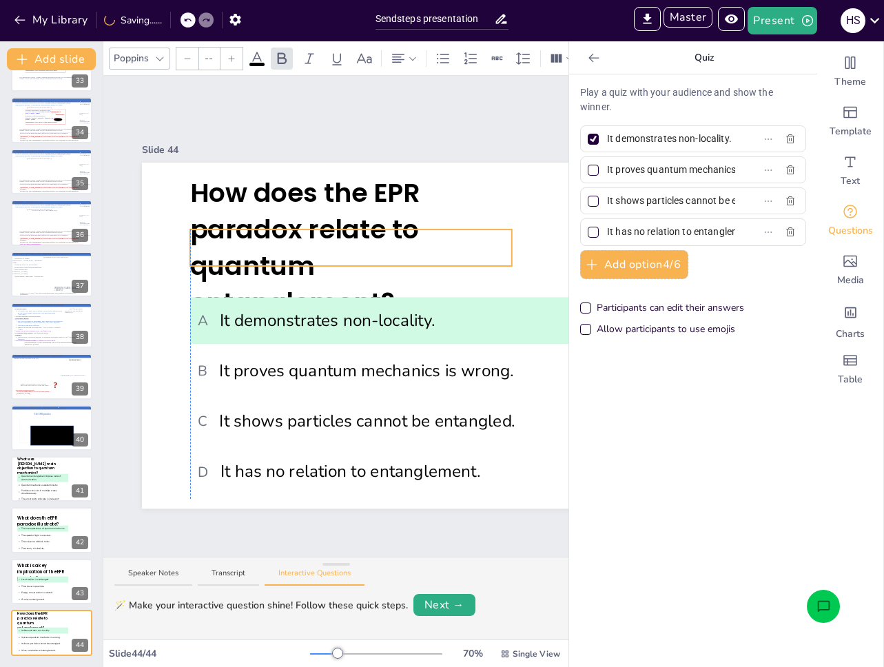
drag, startPoint x: 313, startPoint y: 258, endPoint x: 236, endPoint y: 239, distance: 79.5
click at [236, 239] on span "How does the EPR paradox relate to quantum entanglement?" at bounding box center [305, 247] width 230 height 146
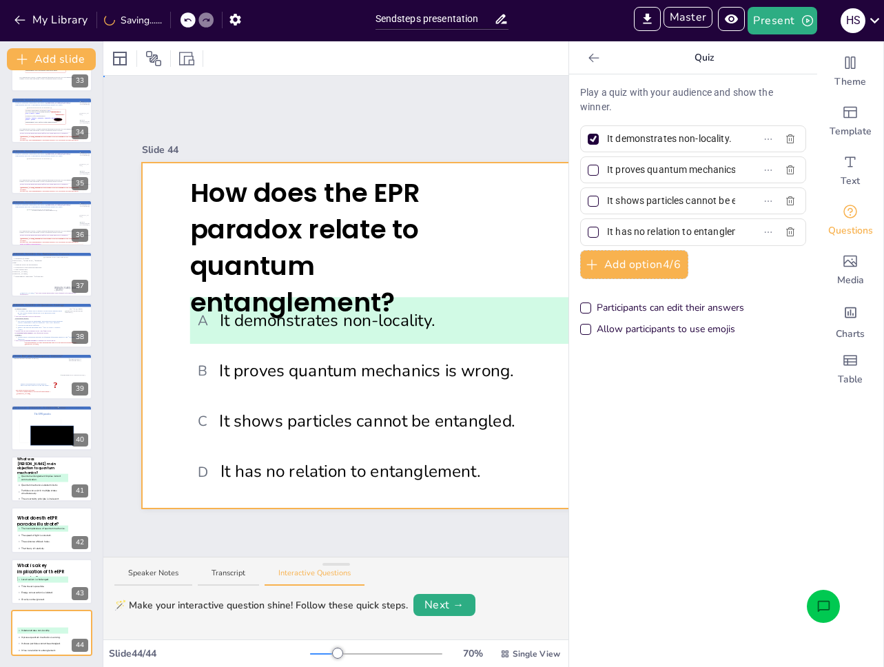
click at [183, 244] on div at bounding box center [449, 336] width 615 height 346
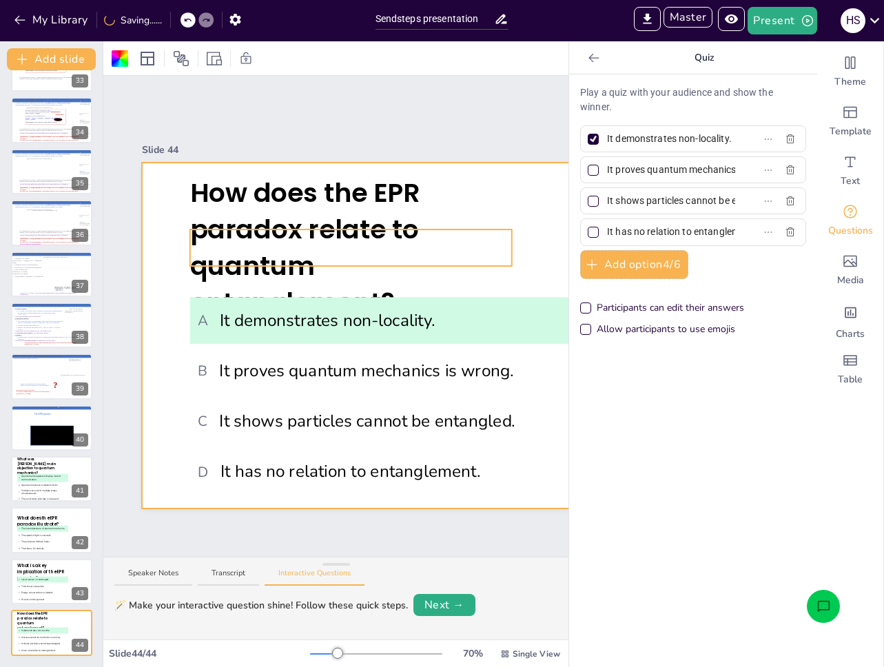
click at [232, 238] on span "How does the EPR paradox relate to quantum entanglement?" at bounding box center [305, 247] width 230 height 146
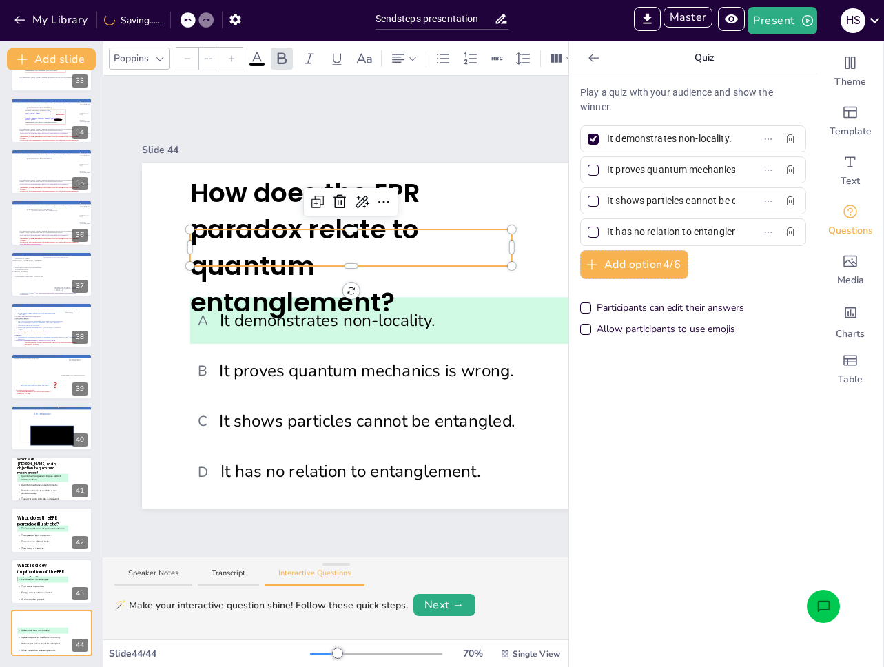
click at [211, 62] on input "--" at bounding box center [208, 59] width 19 height 22
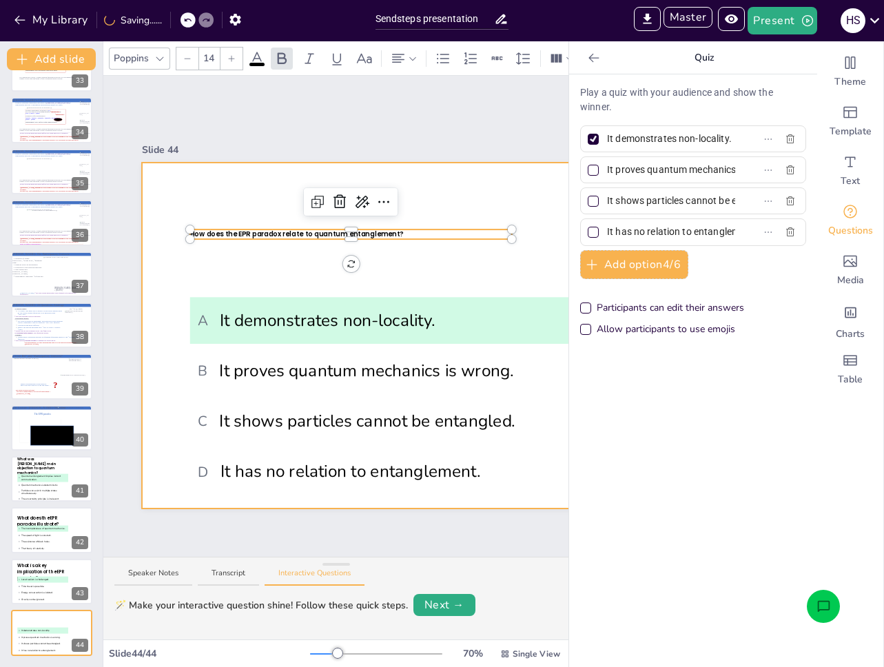
click at [194, 240] on div at bounding box center [449, 336] width 615 height 346
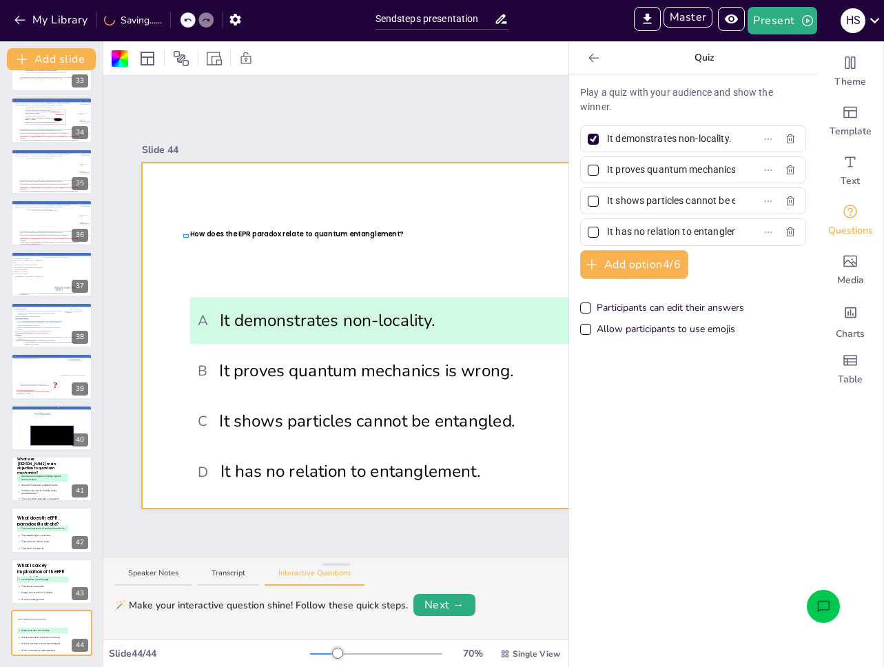
click at [183, 238] on div at bounding box center [449, 336] width 615 height 346
